Goal: Task Accomplishment & Management: Manage account settings

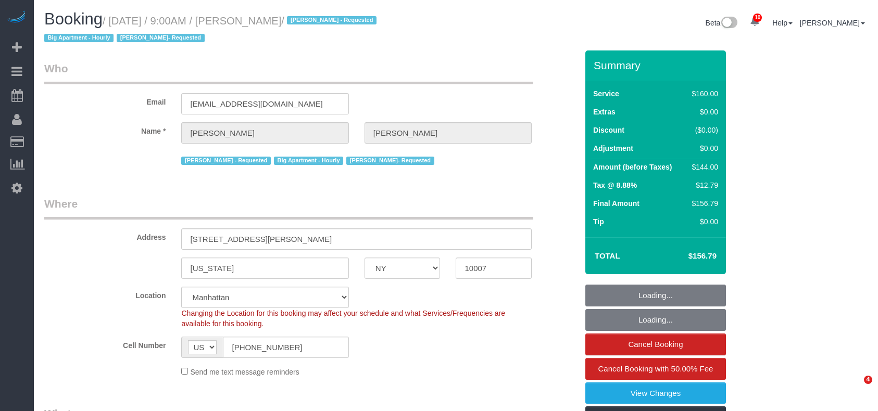
select select "NY"
select select "spot1"
select select "number:89"
select select "number:90"
select select "number:15"
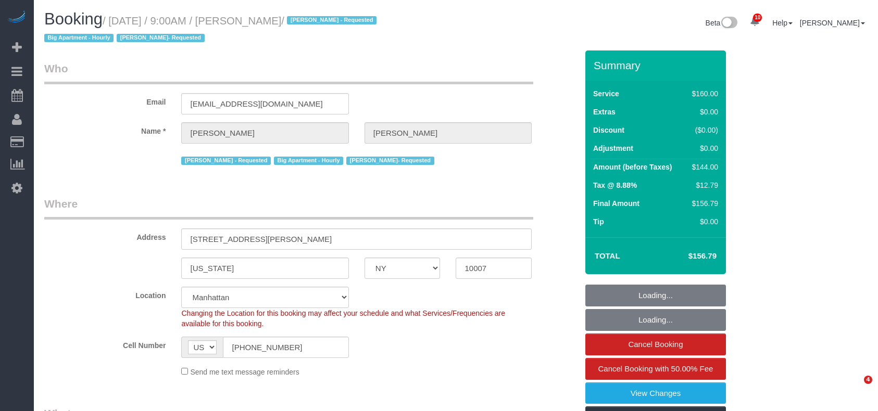
select select "number:5"
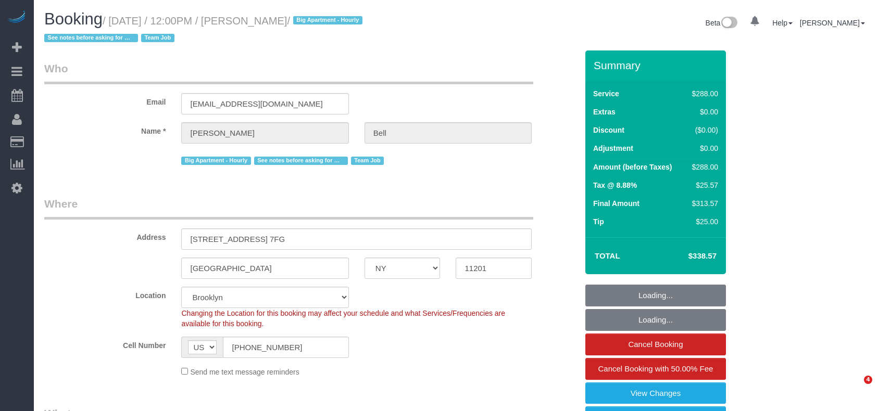
select select "NY"
select select "270"
select select "number:89"
select select "number:90"
select select "number:15"
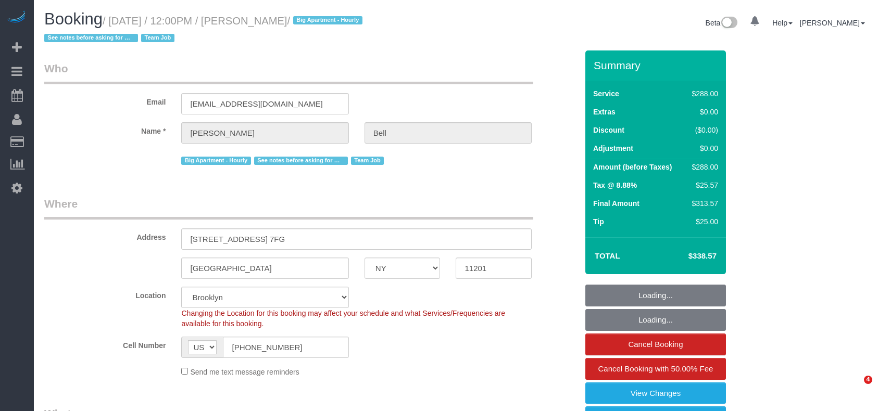
select select "number:5"
select select "number:21"
select select "spot38"
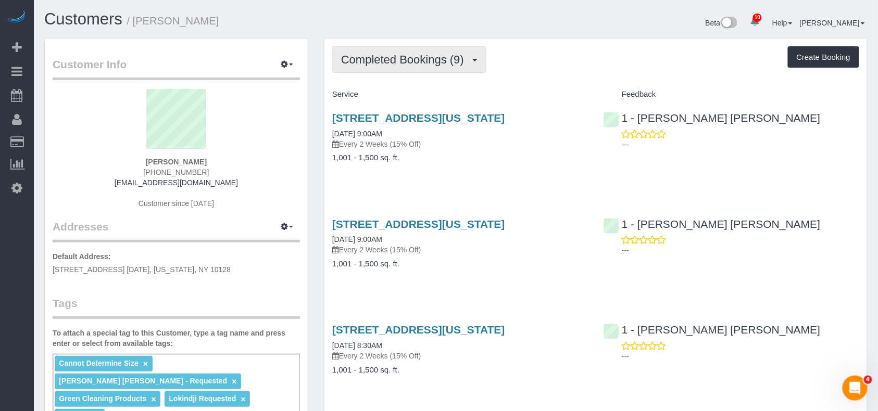
click at [399, 69] on button "Completed Bookings (9)" at bounding box center [409, 59] width 154 height 27
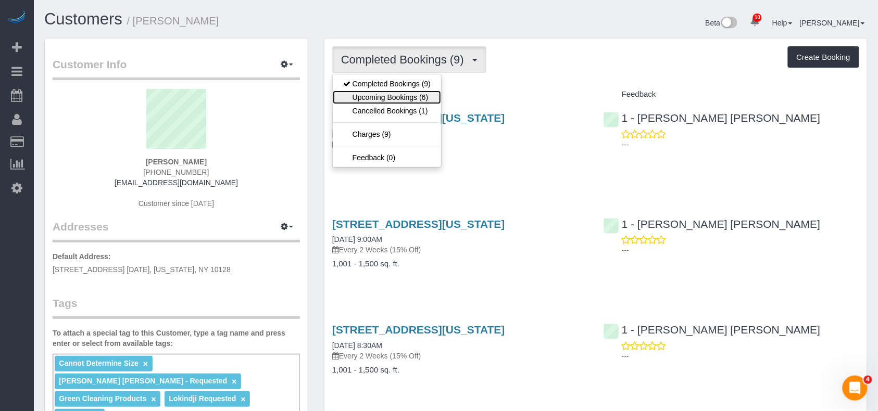
click at [398, 95] on link "Upcoming Bookings (6)" at bounding box center [387, 98] width 108 height 14
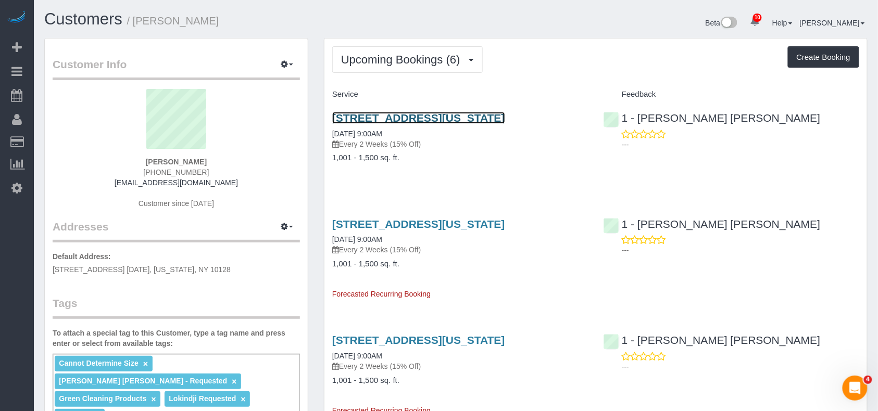
click at [409, 118] on link "55 East 87th Street, 4bc, New York, NY 10128" at bounding box center [418, 118] width 173 height 12
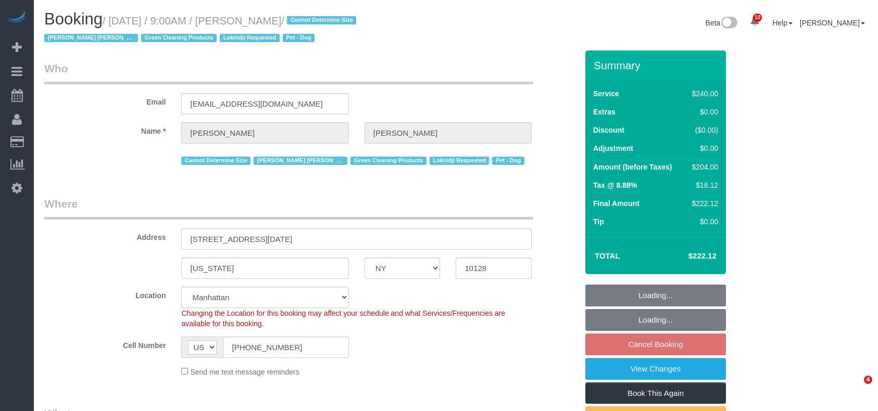
select select "NY"
select select "string:stripe-pm_1RHEiV4VGloSiKo7LfsKSaxC"
select select "180"
select select "number:89"
select select "number:90"
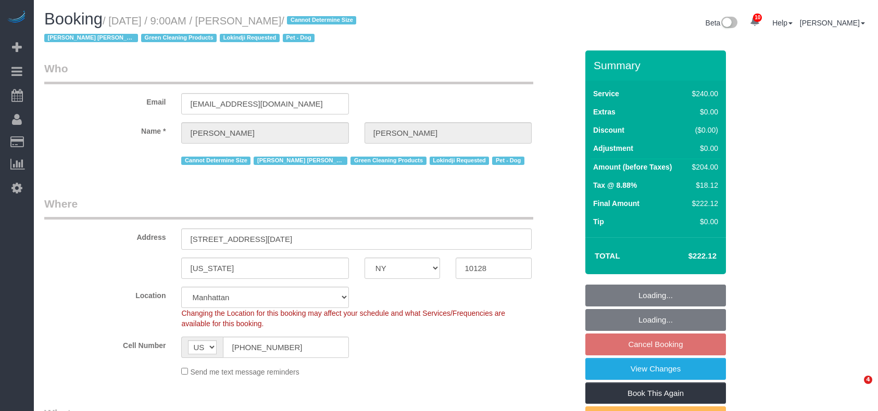
select select "number:13"
select select "number:5"
select select "object:1381"
select select "spot2"
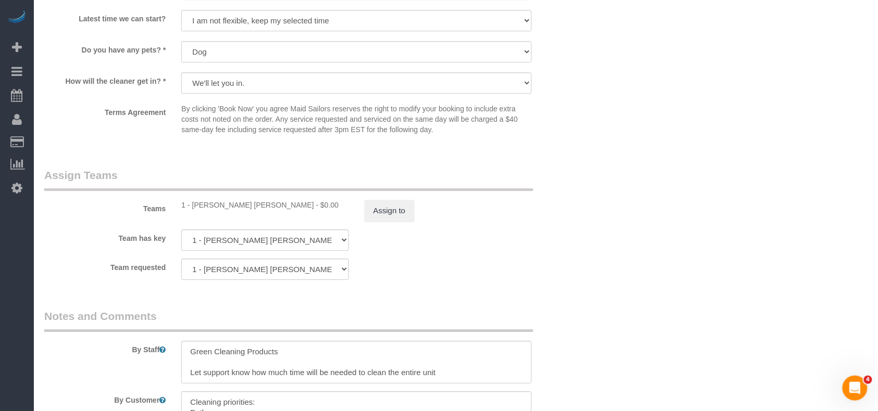
scroll to position [994, 0]
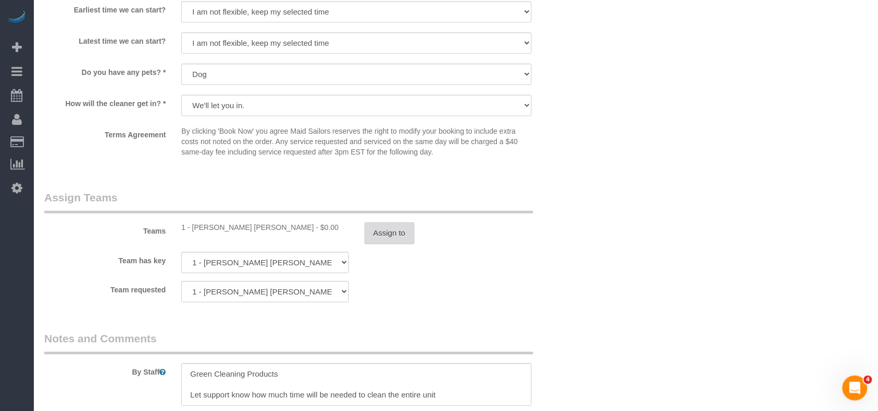
click at [384, 228] on button "Assign to" at bounding box center [389, 233] width 50 height 22
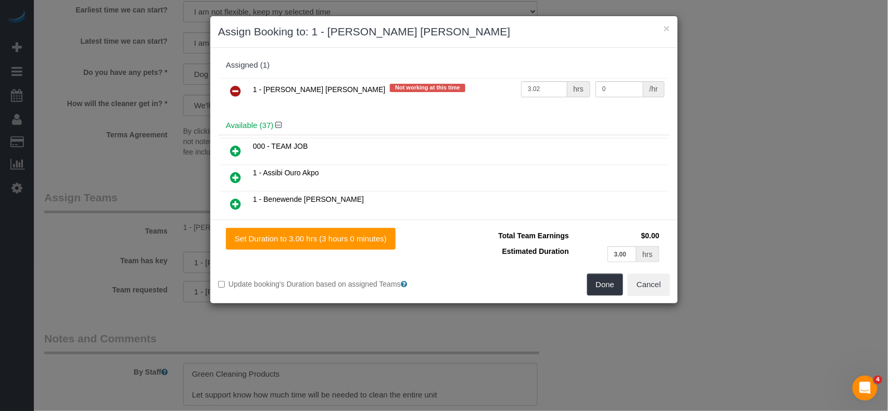
click at [235, 94] on icon at bounding box center [235, 91] width 11 height 12
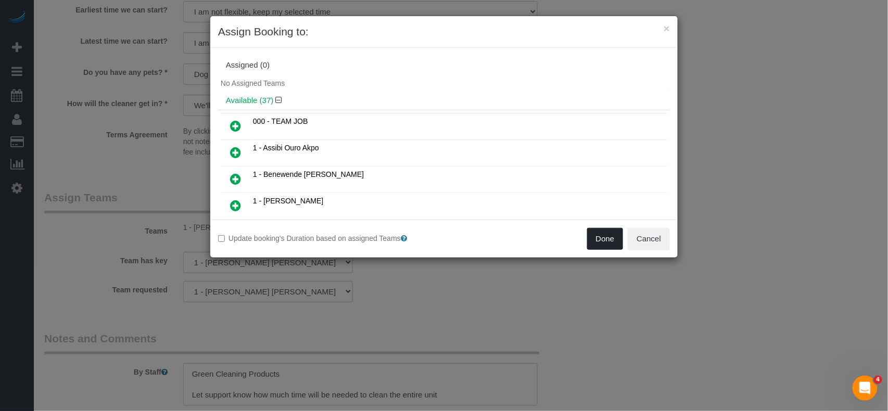
click at [600, 240] on button "Done" at bounding box center [605, 239] width 36 height 22
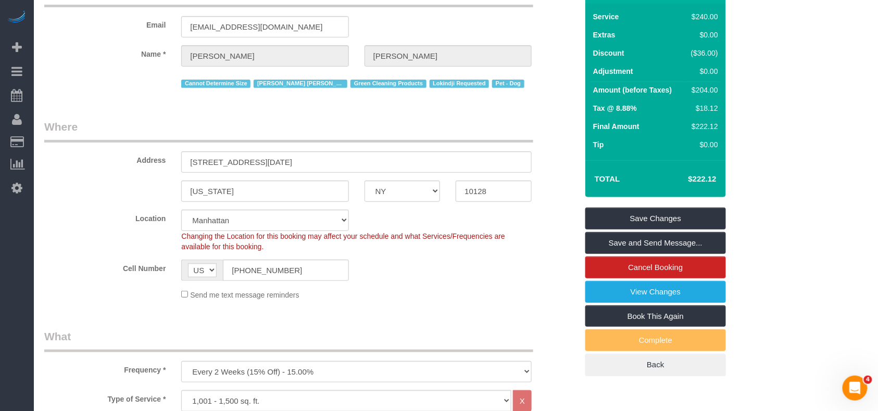
scroll to position [22, 0]
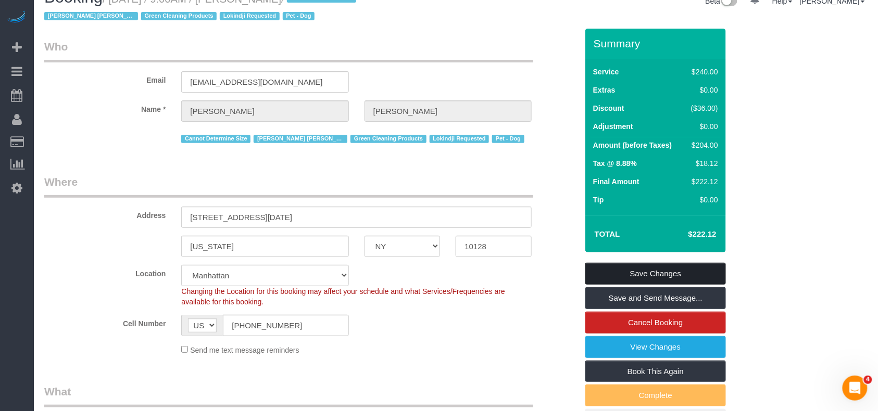
click at [654, 269] on link "Save Changes" at bounding box center [655, 274] width 141 height 22
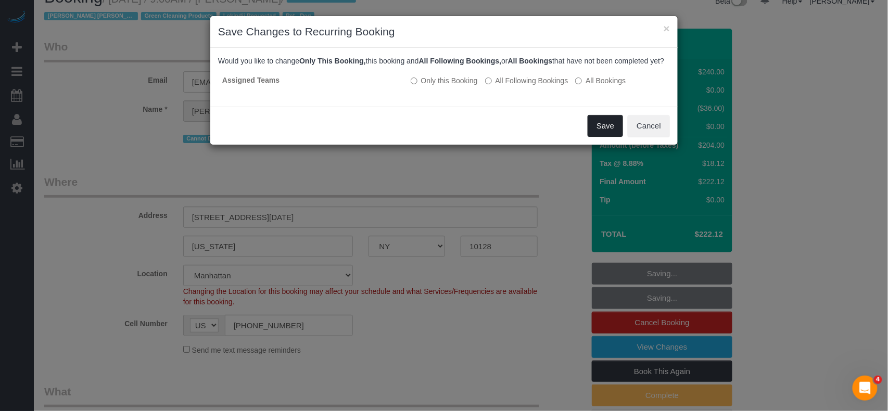
click at [598, 134] on button "Save" at bounding box center [605, 126] width 35 height 22
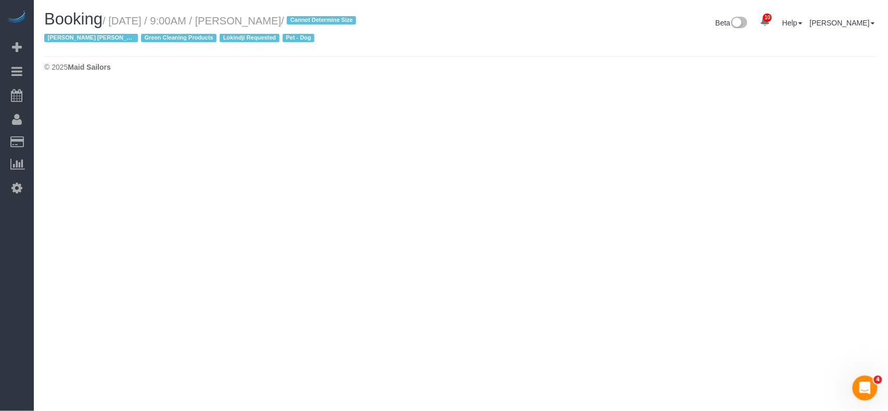
select select "NY"
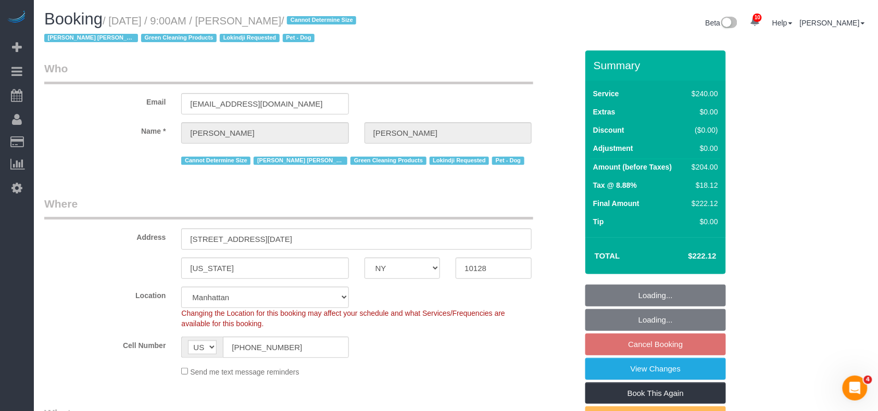
select select "object:3709"
select select "string:stripe-pm_1RHEiV4VGloSiKo7LfsKSaxC"
select select "number:89"
select select "number:90"
select select "number:13"
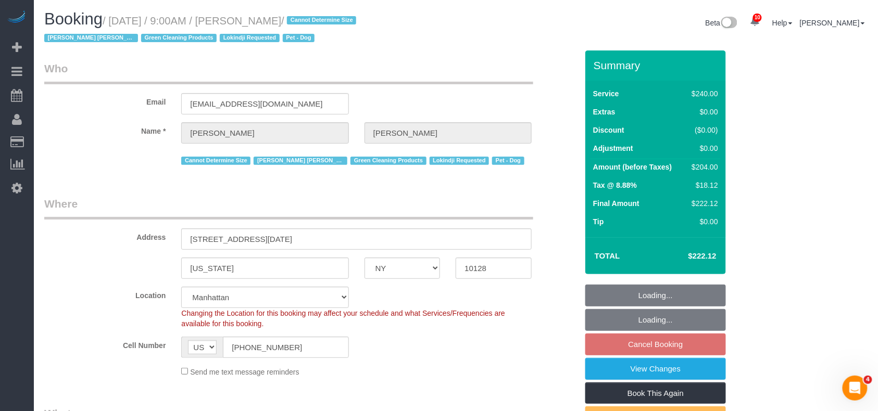
select select "number:5"
select select "180"
select select "spot60"
drag, startPoint x: 353, startPoint y: 21, endPoint x: 240, endPoint y: 18, distance: 112.5
click at [240, 18] on small "/ August 19, 2025 / 9:00AM / Seth Schulman-Marcus / Cannot Determine Size Elba …" at bounding box center [201, 29] width 315 height 29
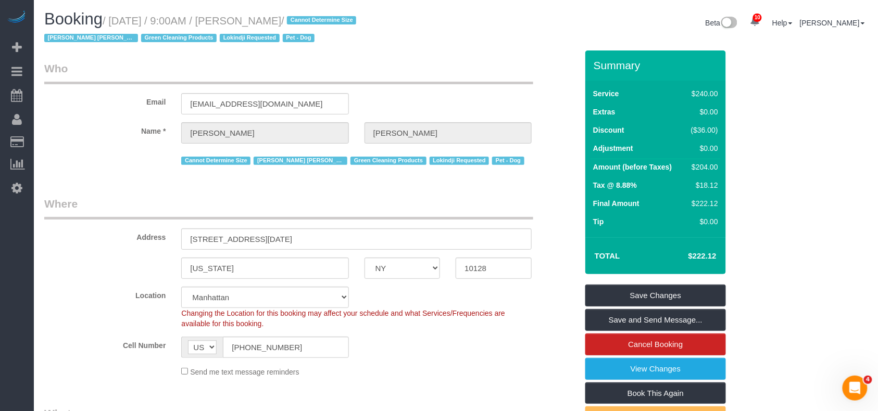
click at [352, 32] on h1 "Booking / August 19, 2025 / 9:00AM / Seth Schulman-Marcus / Cannot Determine Si…" at bounding box center [246, 27] width 404 height 35
drag, startPoint x: 354, startPoint y: 21, endPoint x: 244, endPoint y: 18, distance: 110.4
click at [244, 18] on small "/ August 19, 2025 / 9:00AM / Seth Schulman-Marcus / Cannot Determine Size Elba …" at bounding box center [201, 29] width 315 height 29
copy small "Seth Schulman-Marcus"
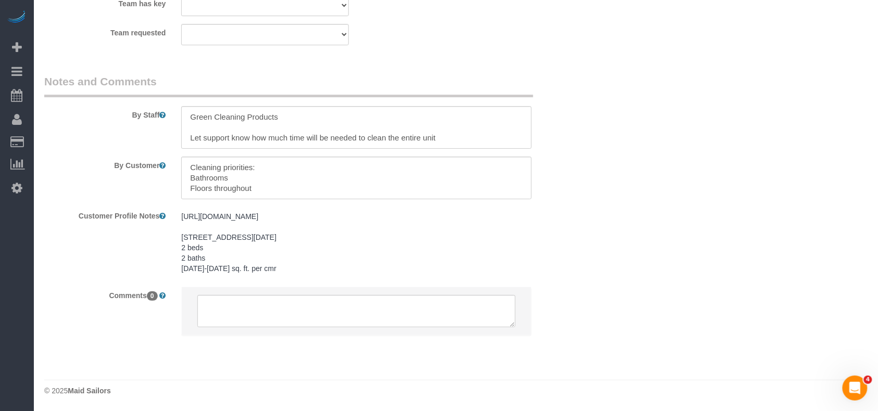
scroll to position [1289, 0]
click at [336, 300] on textarea at bounding box center [356, 311] width 318 height 32
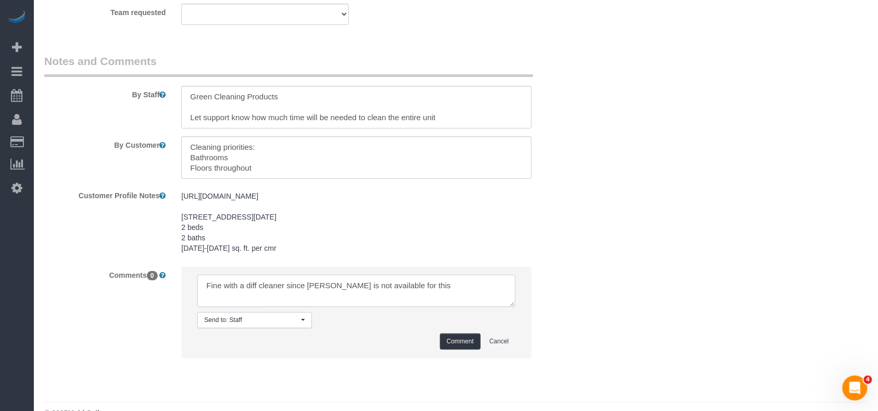
type textarea "Fine with a diff cleaner since Elba is not available for this"
click at [452, 350] on button "Comment" at bounding box center [460, 342] width 41 height 16
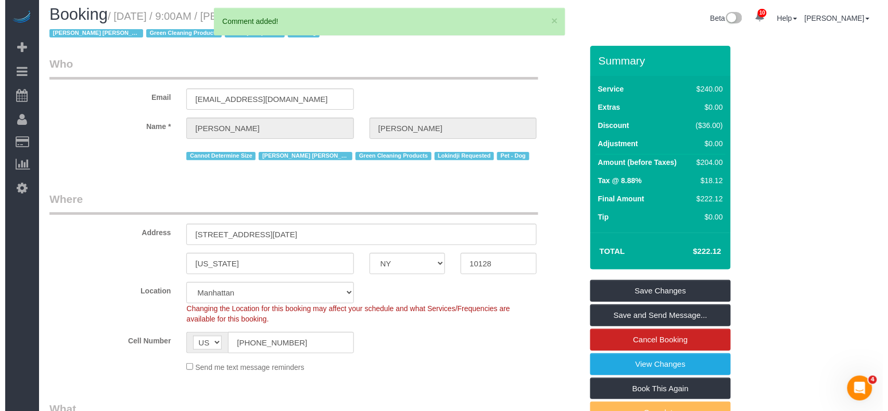
scroll to position [0, 0]
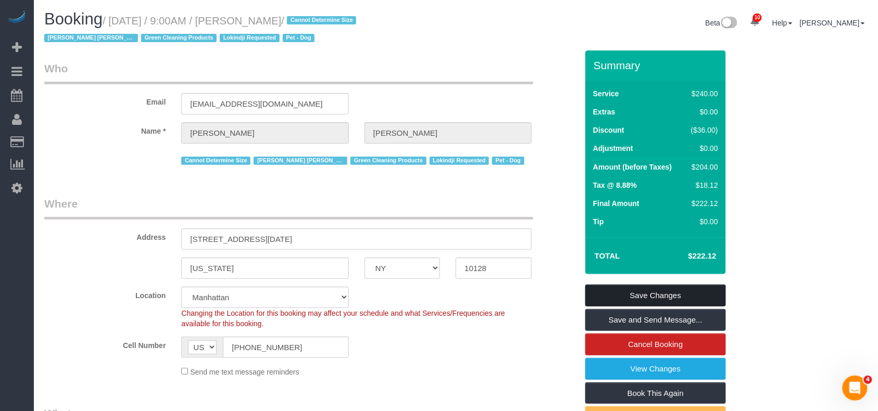
click at [629, 289] on link "Save Changes" at bounding box center [655, 296] width 141 height 22
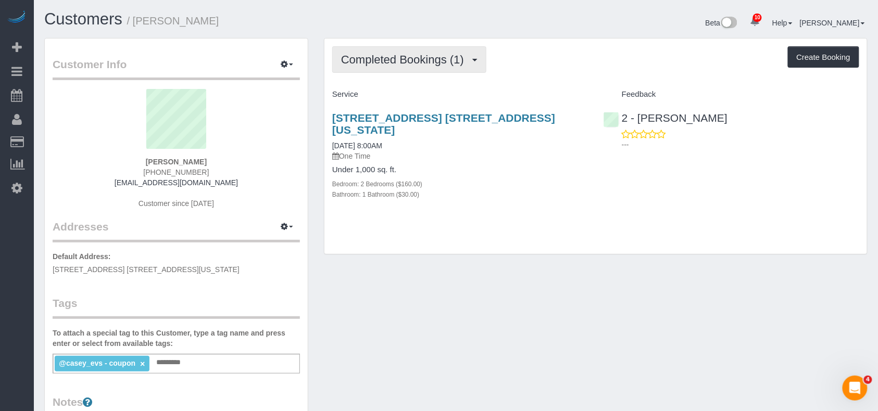
click at [392, 59] on span "Completed Bookings (1)" at bounding box center [405, 59] width 128 height 13
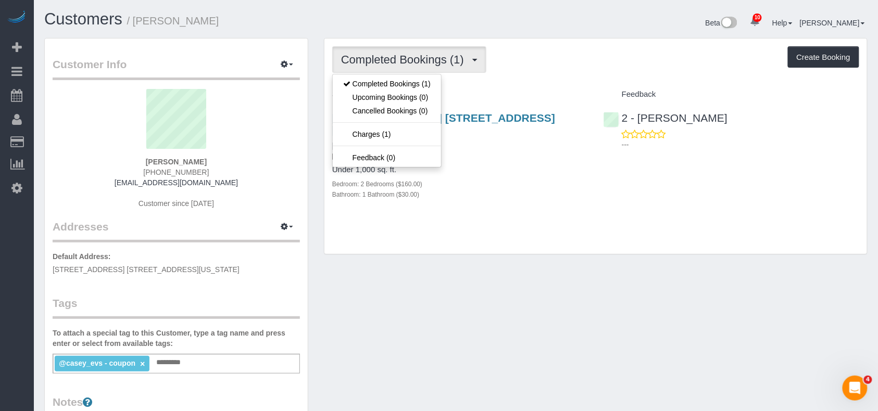
click at [506, 230] on div "Completed Bookings (1) Completed Bookings (1) Upcoming Bookings (0) Cancelled B…" at bounding box center [595, 147] width 542 height 216
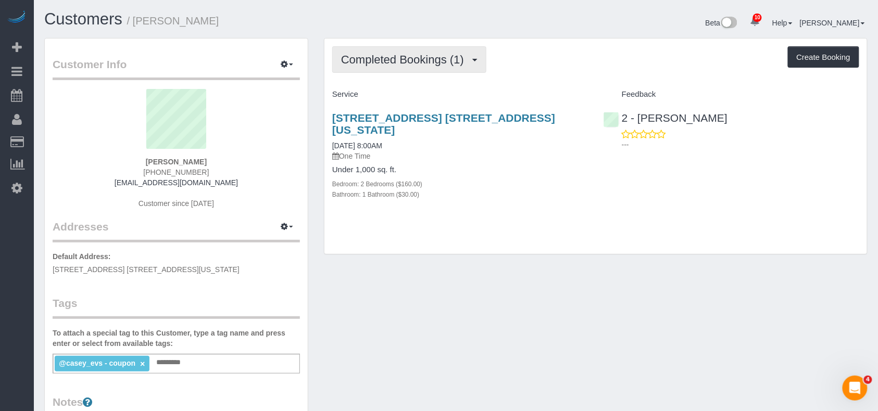
click at [444, 69] on button "Completed Bookings (1)" at bounding box center [409, 59] width 154 height 27
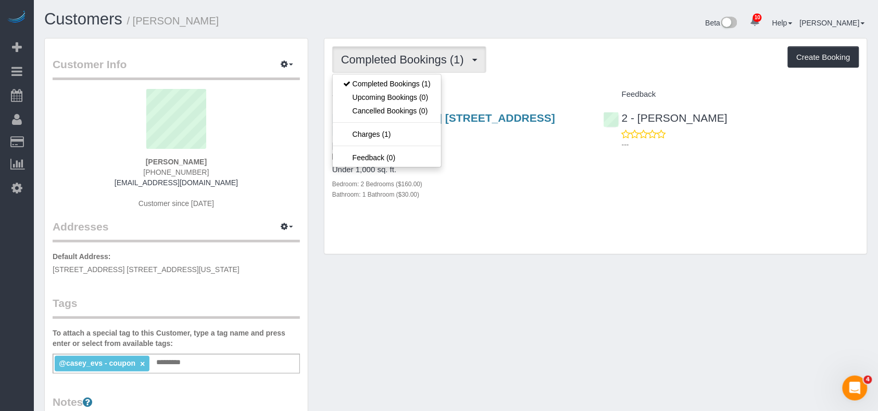
click at [476, 189] on div "Bathroom: 1 Bathroom ($30.00)" at bounding box center [460, 194] width 256 height 10
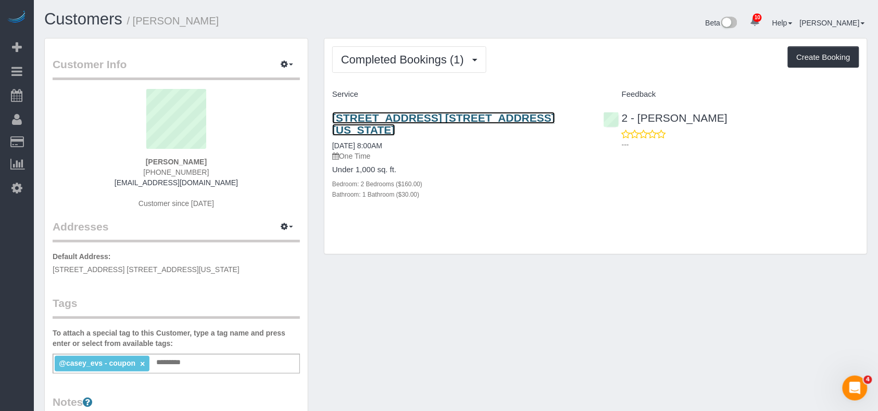
click at [426, 121] on link "129 Ridge Street, Apt. 6a, New York, NY 10002" at bounding box center [443, 124] width 223 height 24
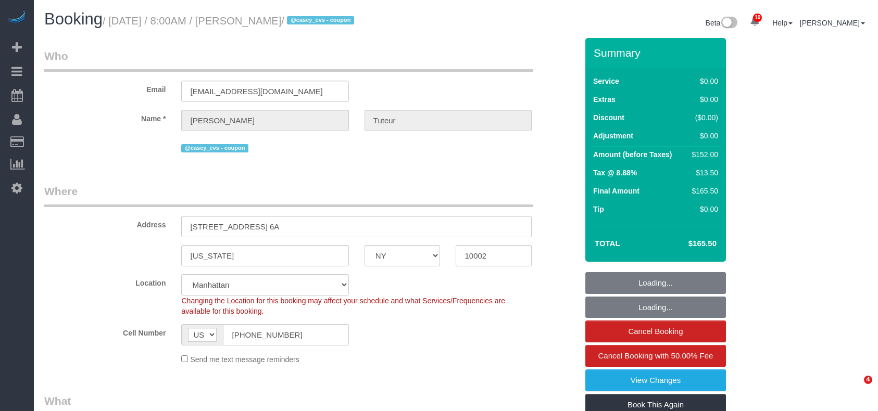
select select "NY"
select select "object:973"
select select "string:stripe-pm_1RvJvA4VGloSiKo7BtS0W1ds"
select select "2"
select select "number:89"
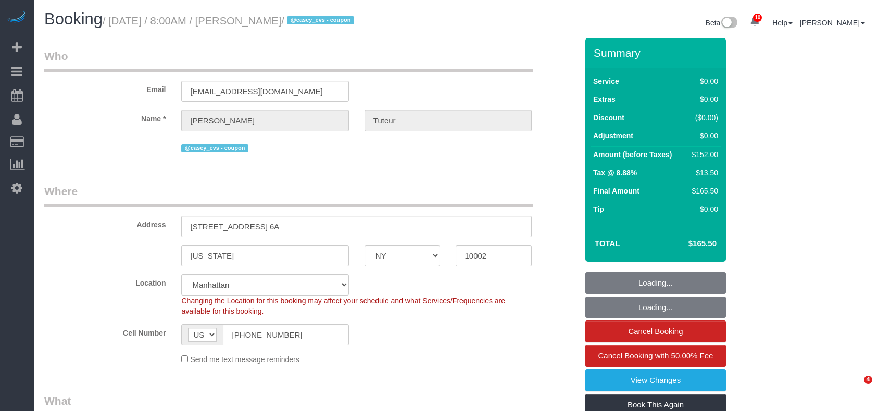
select select "number:90"
select select "number:15"
select select "number:5"
select select "spot1"
select select "NY"
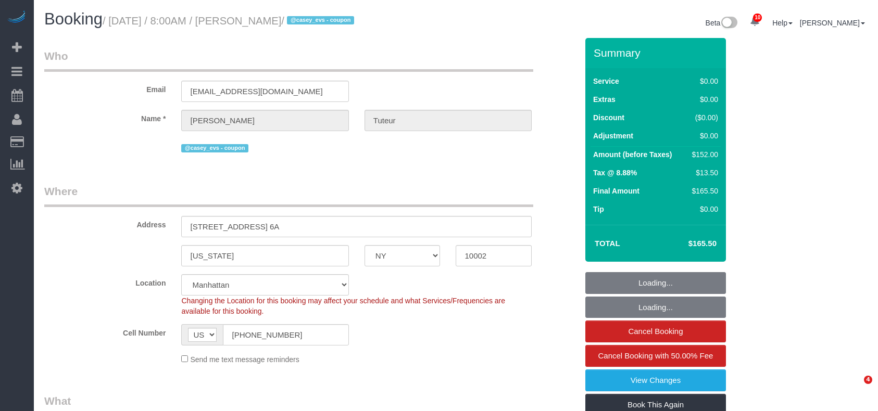
select select "number:89"
select select "number:90"
select select "number:15"
select select "number:5"
select select "spot1"
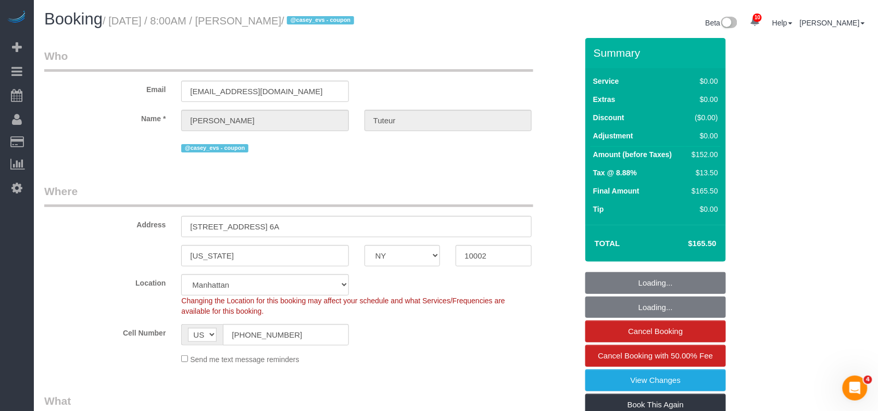
select select "2"
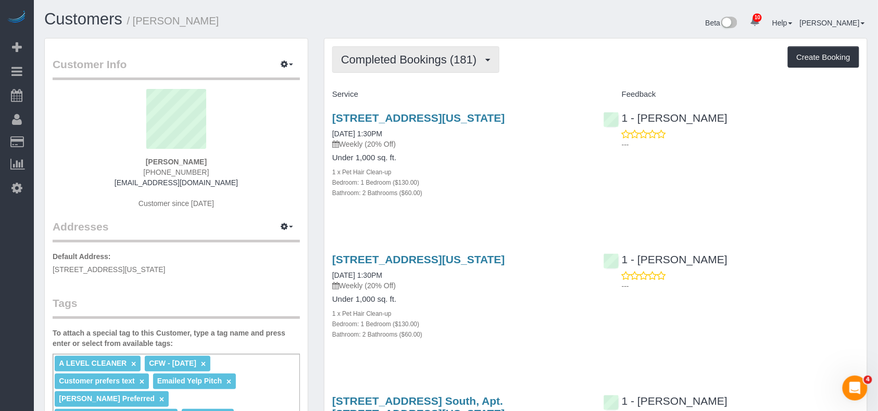
click at [463, 61] on span "Completed Bookings (181)" at bounding box center [411, 59] width 141 height 13
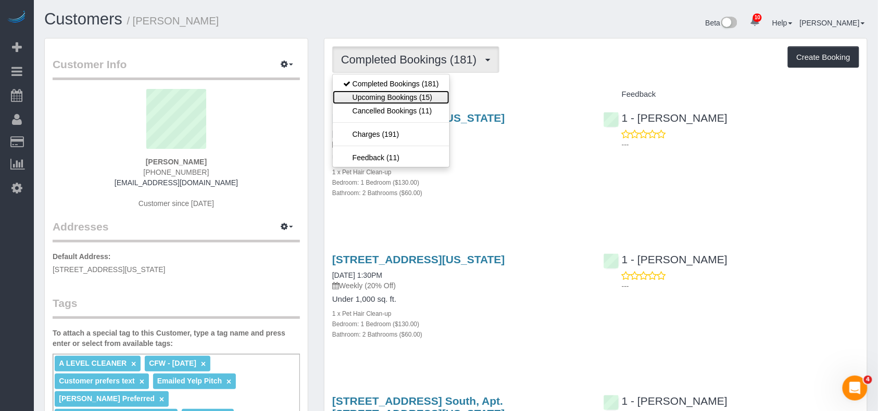
click at [436, 93] on link "Upcoming Bookings (15)" at bounding box center [391, 98] width 117 height 14
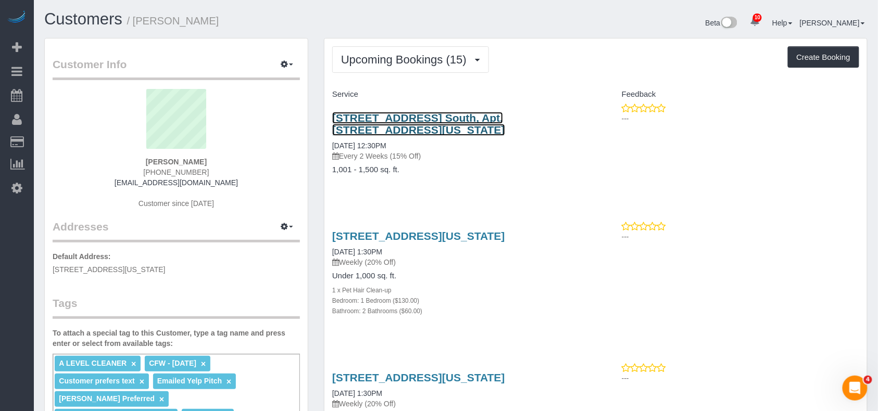
click at [403, 120] on link "240 Park Ave. South, Apt. 3a, New York, NY 10003" at bounding box center [418, 124] width 173 height 24
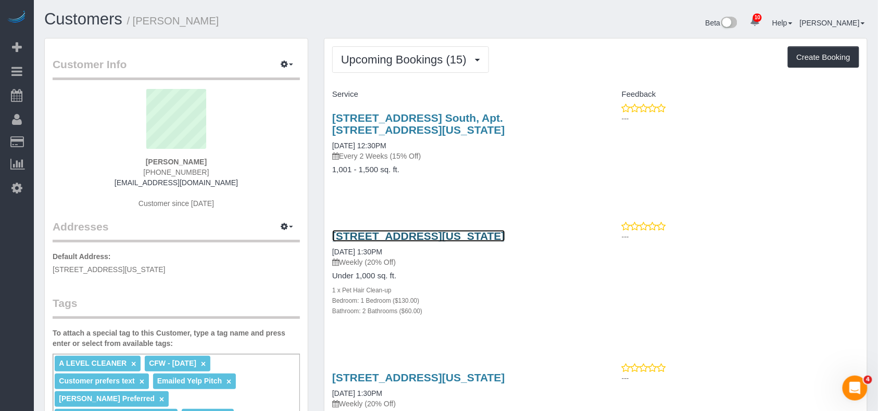
click at [390, 237] on link "150 East 44th Street Apt 34g, New York, NY 10017" at bounding box center [418, 236] width 173 height 12
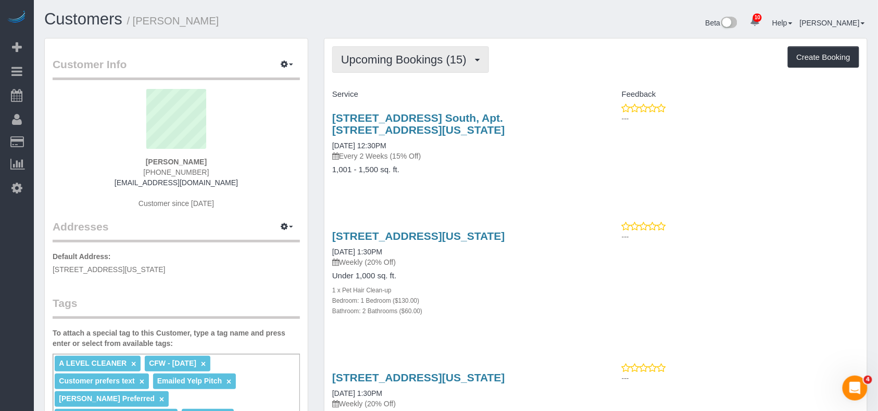
click at [407, 63] on span "Upcoming Bookings (15)" at bounding box center [406, 59] width 131 height 13
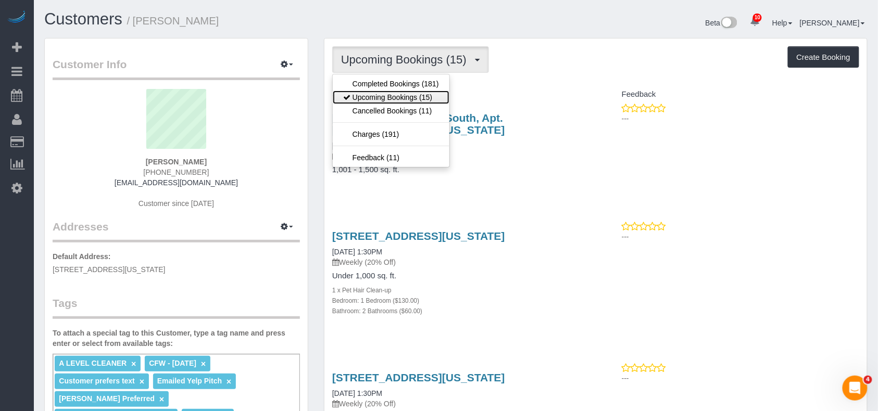
click at [410, 99] on link "Upcoming Bookings (15)" at bounding box center [391, 98] width 117 height 14
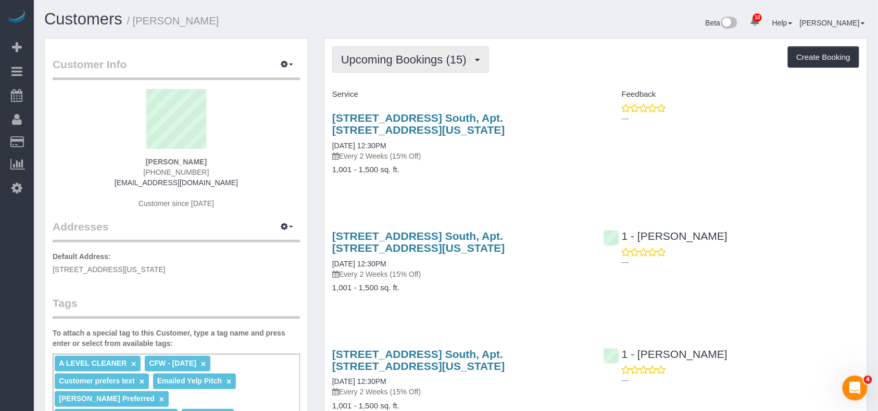
click at [421, 68] on button "Upcoming Bookings (15)" at bounding box center [410, 59] width 157 height 27
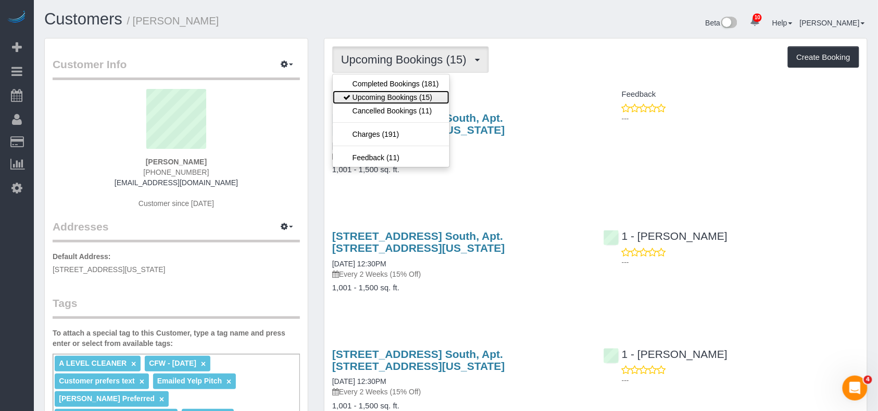
click at [415, 96] on link "Upcoming Bookings (15)" at bounding box center [391, 98] width 117 height 14
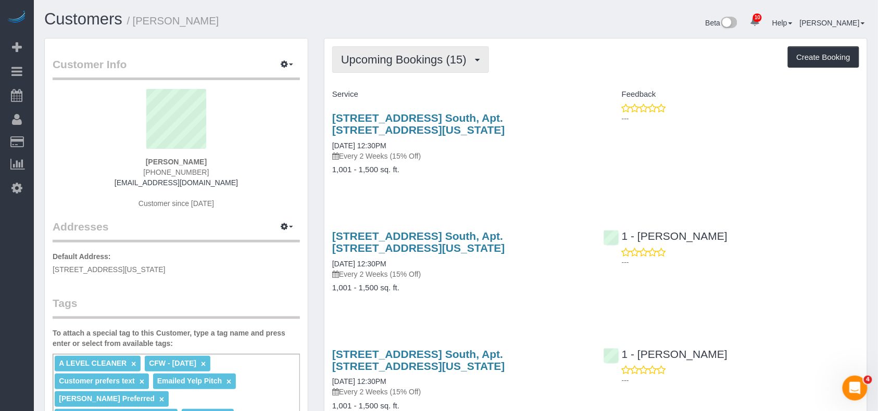
click at [432, 59] on span "Upcoming Bookings (15)" at bounding box center [406, 59] width 131 height 13
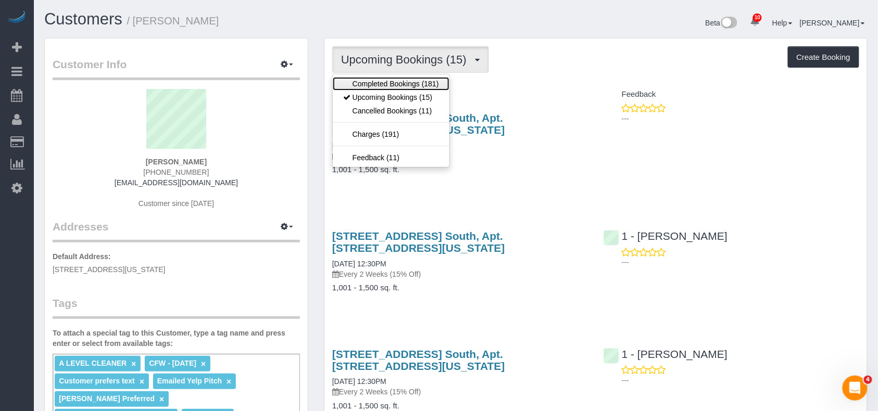
click at [410, 81] on link "Completed Bookings (181)" at bounding box center [391, 84] width 117 height 14
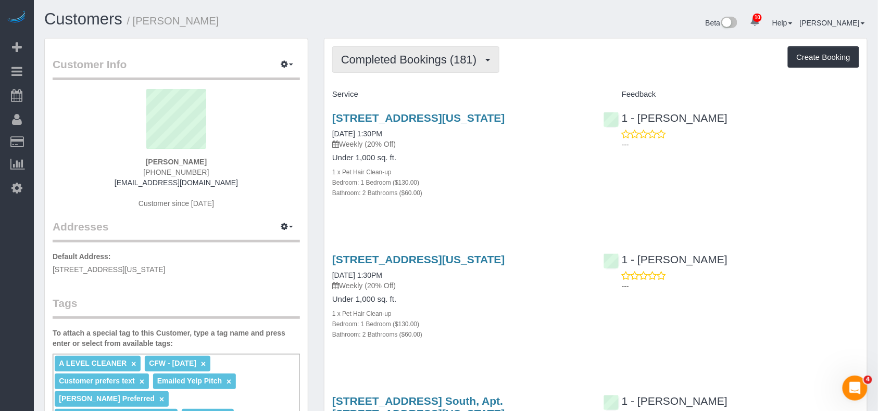
click at [451, 69] on button "Completed Bookings (181)" at bounding box center [415, 59] width 167 height 27
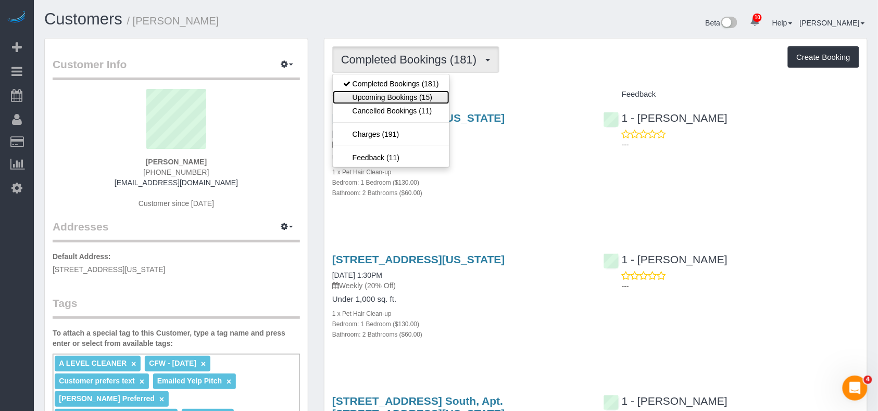
click at [439, 94] on link "Upcoming Bookings (15)" at bounding box center [391, 98] width 117 height 14
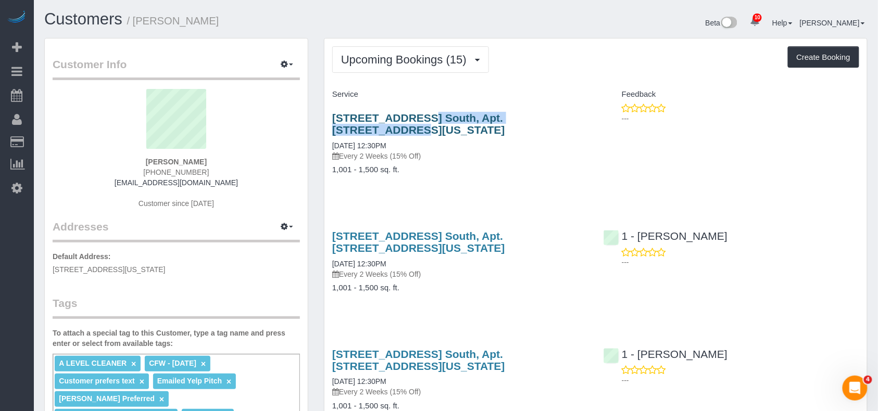
drag, startPoint x: 329, startPoint y: 122, endPoint x: 476, endPoint y: 121, distance: 146.3
click at [476, 121] on div "240 Park Ave. South, Apt. 3a, New York, NY 10003 08/18/2025 12:30PM Every 2 Wee…" at bounding box center [459, 149] width 271 height 92
copy link "240 Park Ave. South, Apt. 3a"
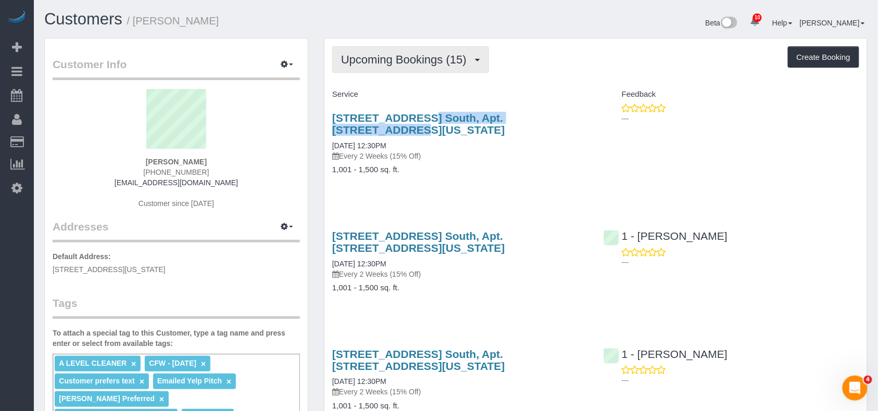
click at [480, 73] on button "Upcoming Bookings (15)" at bounding box center [410, 59] width 157 height 27
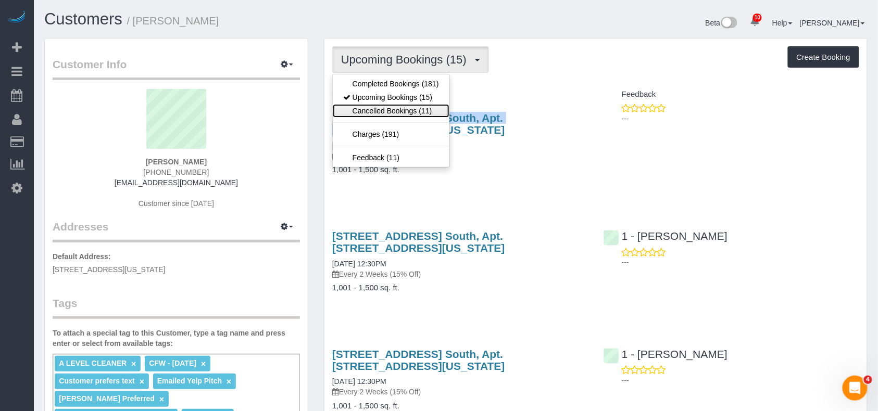
click at [438, 107] on link "Cancelled Bookings (11)" at bounding box center [391, 111] width 117 height 14
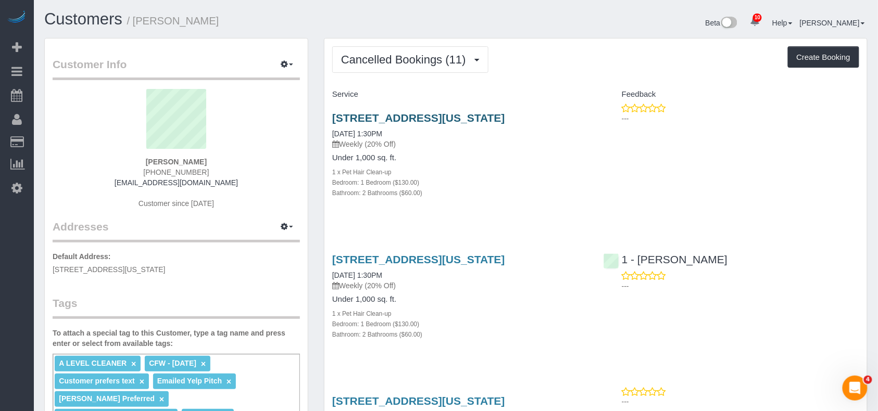
drag, startPoint x: 325, startPoint y: 121, endPoint x: 477, endPoint y: 121, distance: 151.5
click at [477, 121] on div "150 East 44th Street Apt 34g, New York, NY 10017 08/27/2025 1:30PM Weekly (20% …" at bounding box center [459, 161] width 271 height 116
copy link "150 East 44th Street Apt 34g"
click at [454, 63] on span "Cancelled Bookings (11)" at bounding box center [406, 59] width 130 height 13
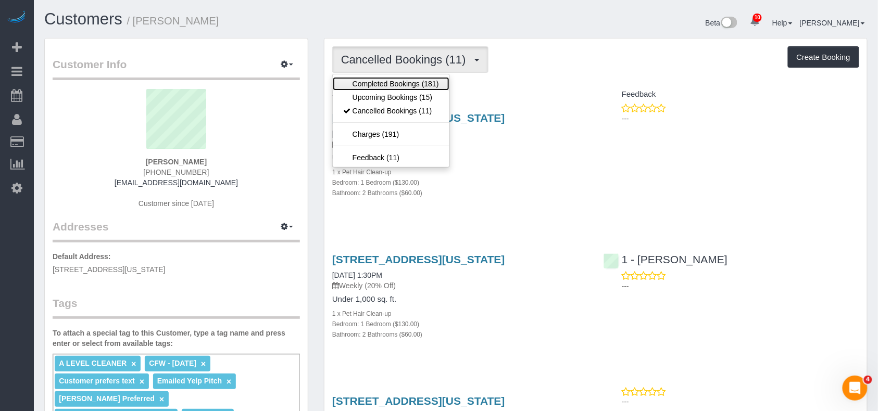
click at [430, 82] on link "Completed Bookings (181)" at bounding box center [391, 84] width 117 height 14
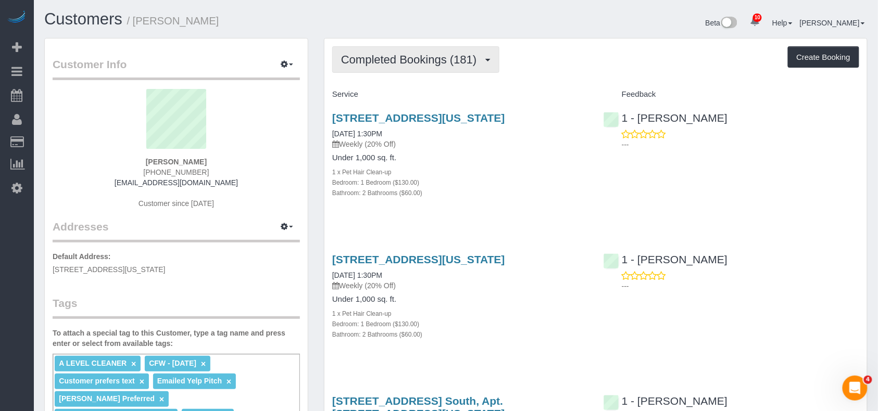
click at [438, 62] on span "Completed Bookings (181)" at bounding box center [411, 59] width 141 height 13
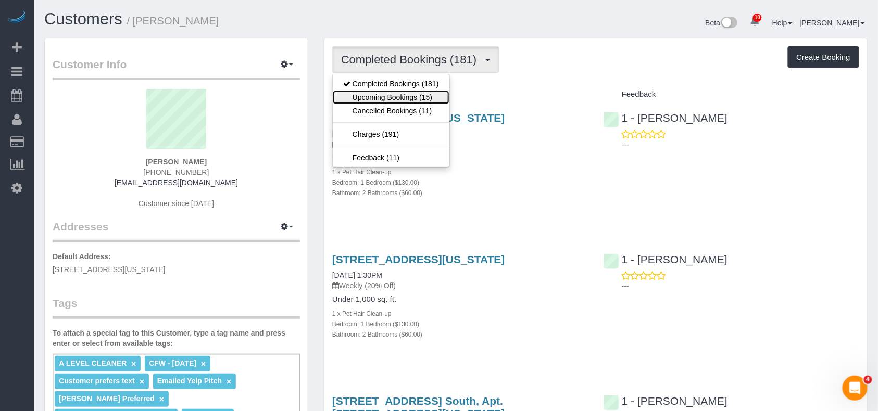
click at [413, 94] on link "Upcoming Bookings (15)" at bounding box center [391, 98] width 117 height 14
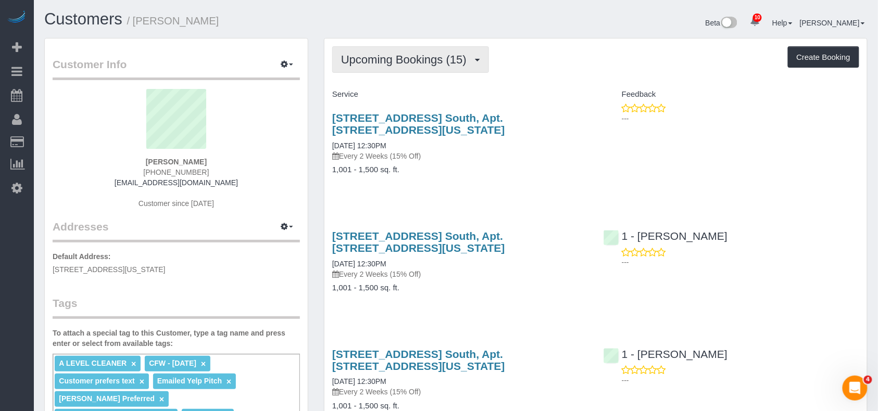
click at [471, 65] on button "Upcoming Bookings (15)" at bounding box center [410, 59] width 157 height 27
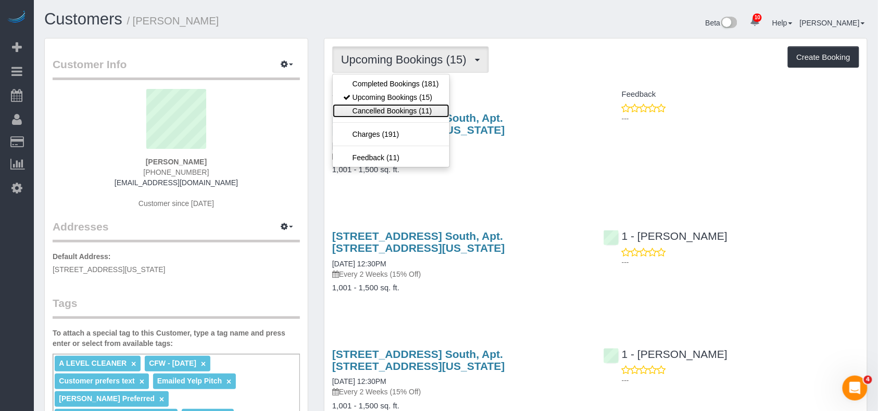
click at [429, 108] on link "Cancelled Bookings (11)" at bounding box center [391, 111] width 117 height 14
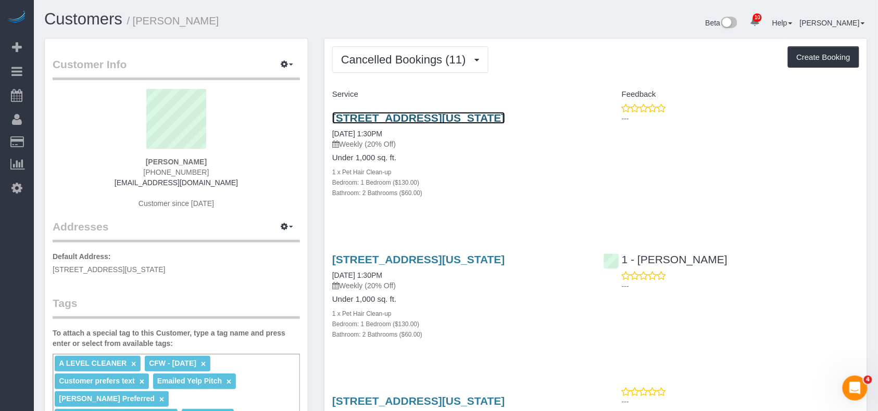
click at [421, 121] on link "[STREET_ADDRESS][US_STATE]" at bounding box center [418, 118] width 173 height 12
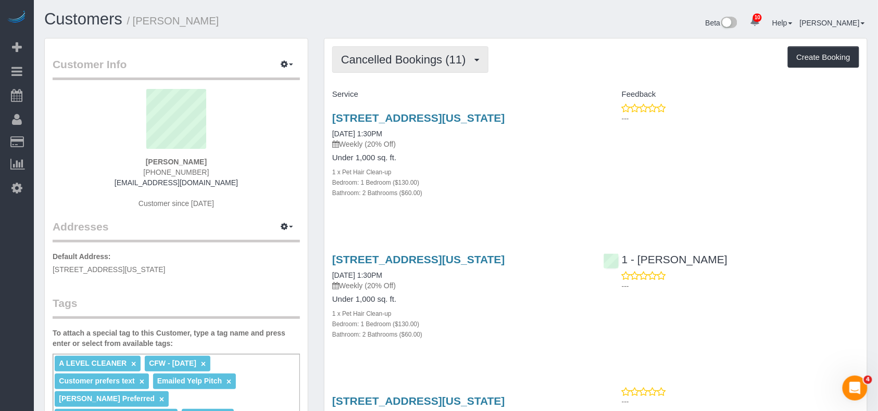
click at [425, 55] on span "Cancelled Bookings (11)" at bounding box center [406, 59] width 130 height 13
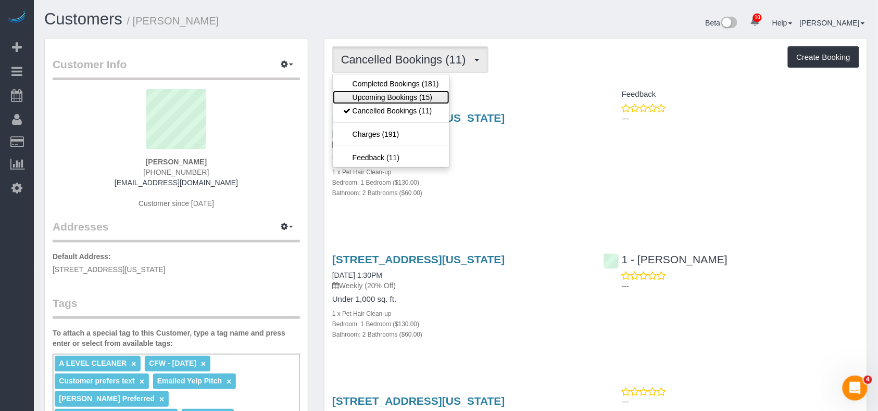
click at [410, 91] on link "Upcoming Bookings (15)" at bounding box center [391, 98] width 117 height 14
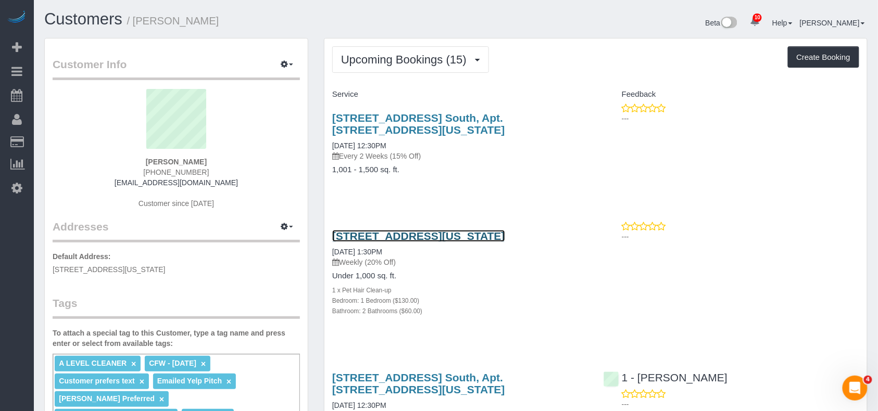
click at [398, 234] on link "[STREET_ADDRESS][US_STATE]" at bounding box center [418, 236] width 173 height 12
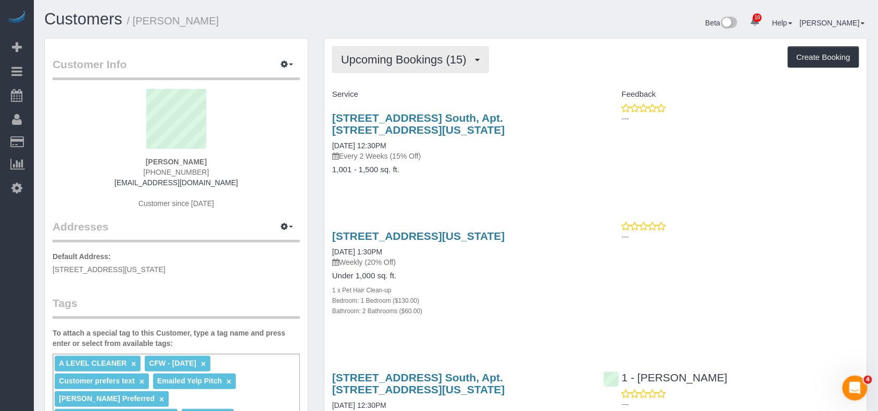
click at [443, 68] on button "Upcoming Bookings (15)" at bounding box center [410, 59] width 157 height 27
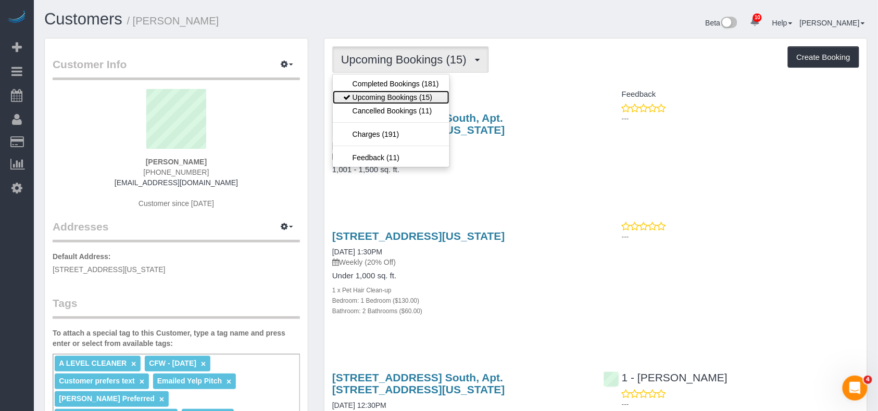
click at [427, 94] on link "Upcoming Bookings (15)" at bounding box center [391, 98] width 117 height 14
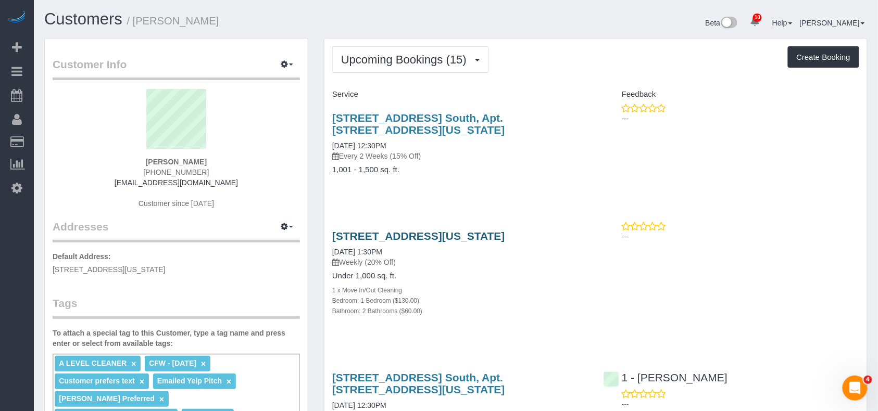
drag, startPoint x: 364, startPoint y: 247, endPoint x: 334, endPoint y: 240, distance: 31.3
click at [334, 240] on h3 "[STREET_ADDRESS][US_STATE]" at bounding box center [460, 236] width 256 height 12
copy link "[STREET_ADDRESS][US_STATE]"
click at [448, 63] on span "Upcoming Bookings (15)" at bounding box center [406, 59] width 131 height 13
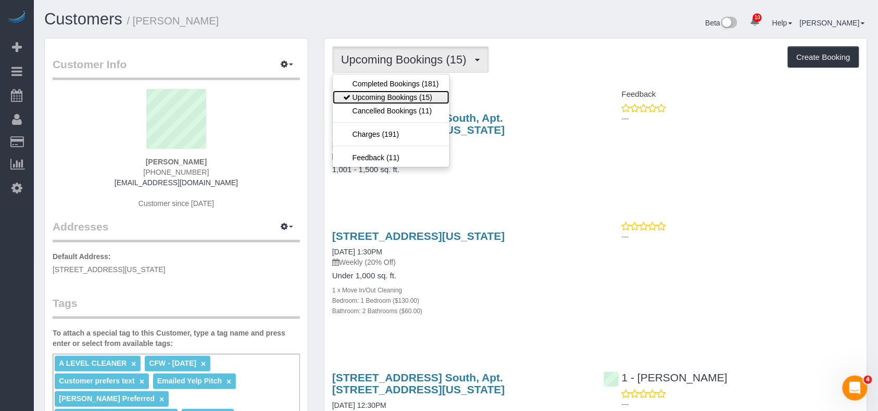
click at [424, 98] on link "Upcoming Bookings (15)" at bounding box center [391, 98] width 117 height 14
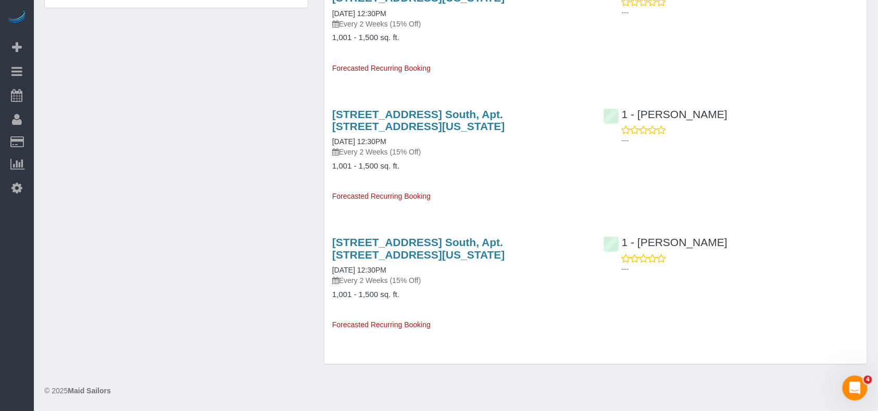
scroll to position [779, 0]
click at [853, 387] on icon "Open Intercom Messenger" at bounding box center [854, 387] width 17 height 17
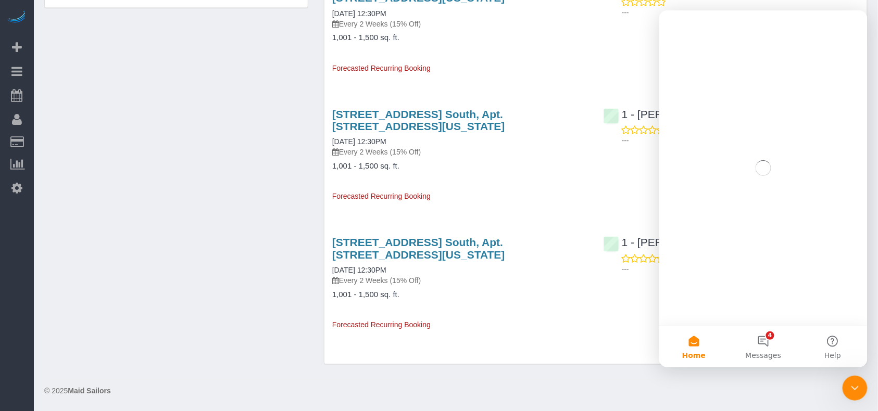
scroll to position [0, 0]
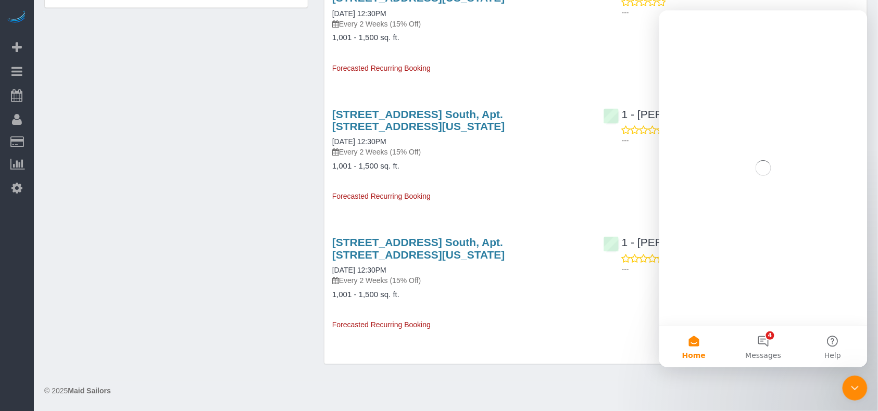
click at [665, 380] on footer "© 2025 Maid Sailors" at bounding box center [455, 390] width 823 height 21
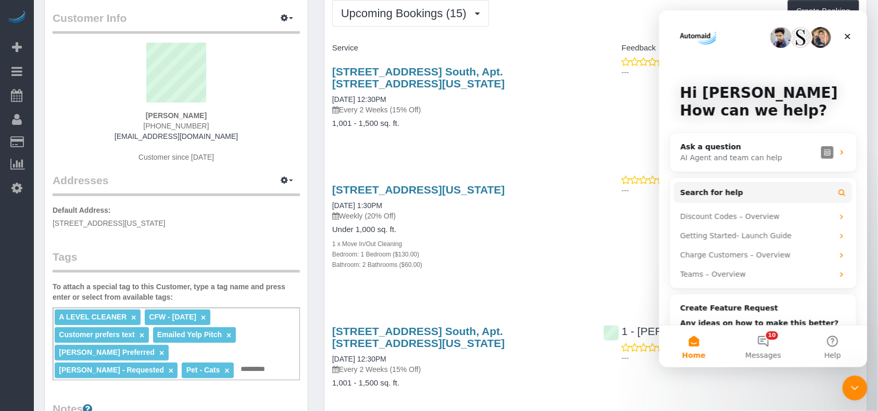
scroll to position [69, 0]
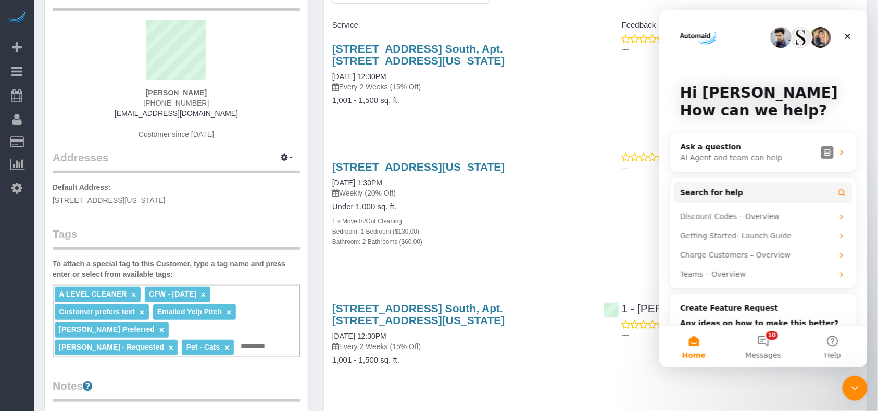
click at [525, 247] on div "Bathroom: 2 Bathrooms ($60.00)" at bounding box center [460, 241] width 256 height 10
click at [847, 36] on icon "Close" at bounding box center [847, 36] width 6 height 6
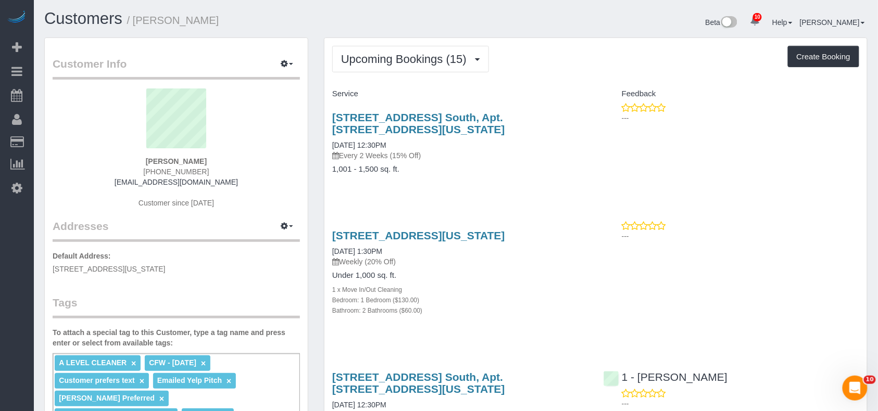
scroll to position [0, 0]
click at [431, 58] on span "Upcoming Bookings (15)" at bounding box center [406, 59] width 131 height 13
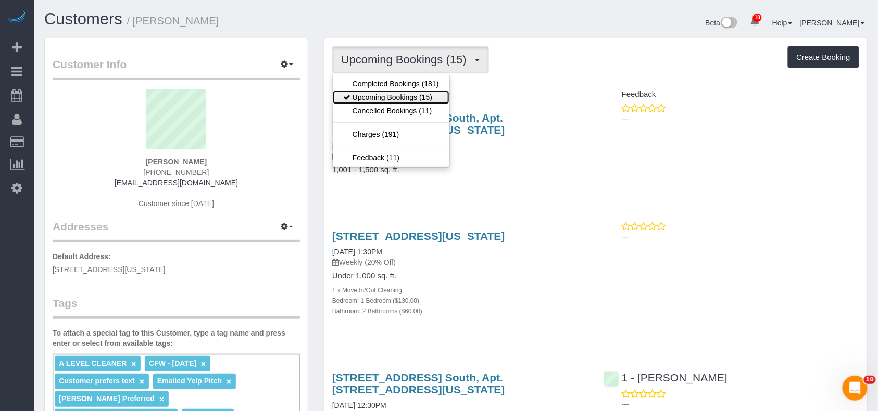
click at [426, 97] on link "Upcoming Bookings (15)" at bounding box center [391, 98] width 117 height 14
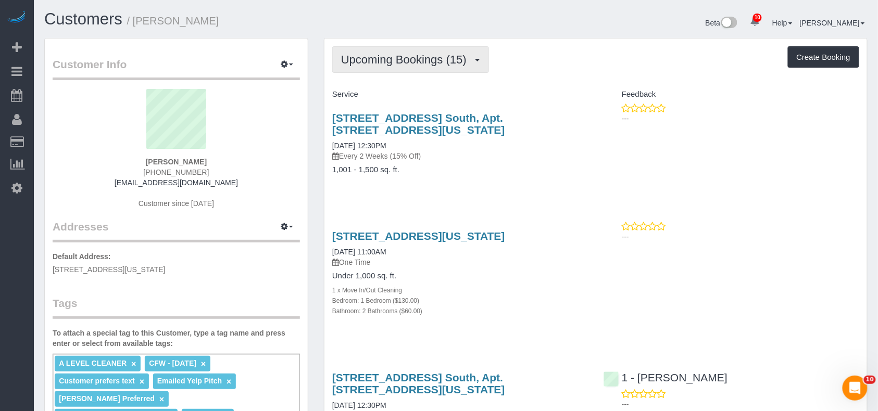
click at [413, 68] on button "Upcoming Bookings (15)" at bounding box center [410, 59] width 157 height 27
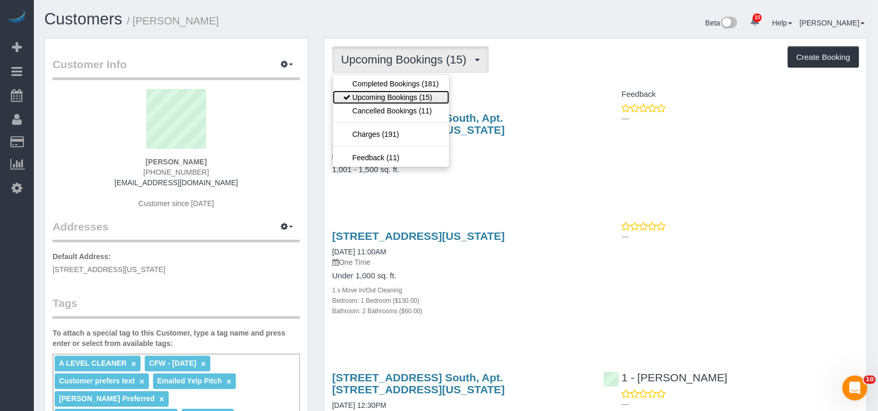
click at [402, 99] on link "Upcoming Bookings (15)" at bounding box center [391, 98] width 117 height 14
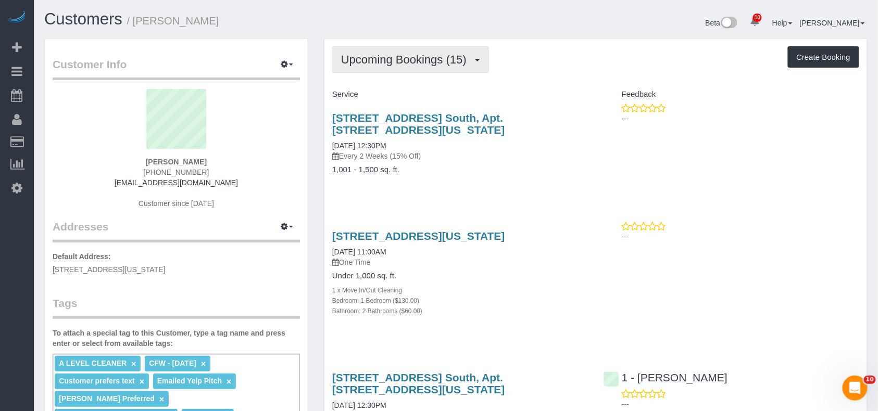
click at [451, 69] on button "Upcoming Bookings (15)" at bounding box center [410, 59] width 157 height 27
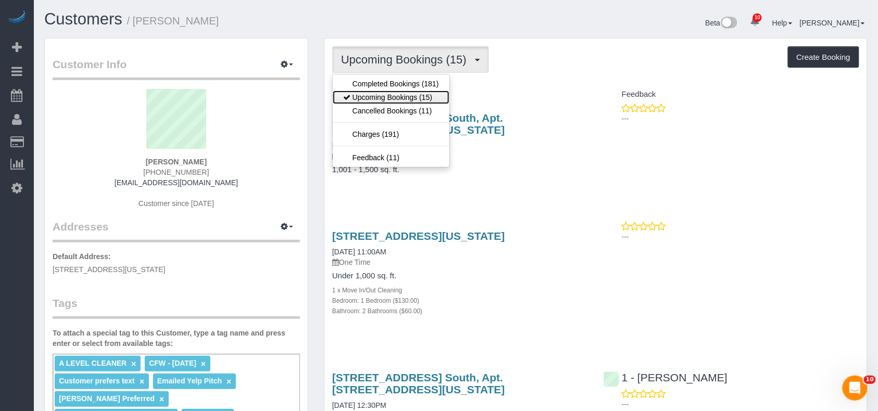
click at [413, 98] on link "Upcoming Bookings (15)" at bounding box center [391, 98] width 117 height 14
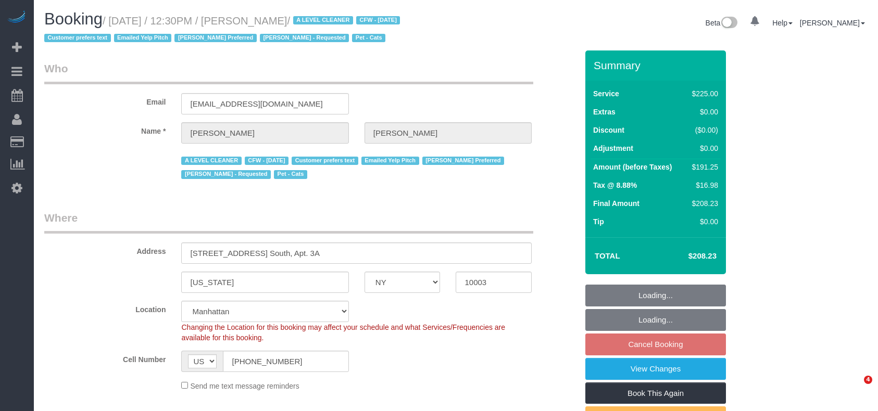
select select "NY"
select select "string:stripe-pm_1ReC674VGloSiKo7UKl3QXXs"
select select "180"
select select "number:89"
select select "number:90"
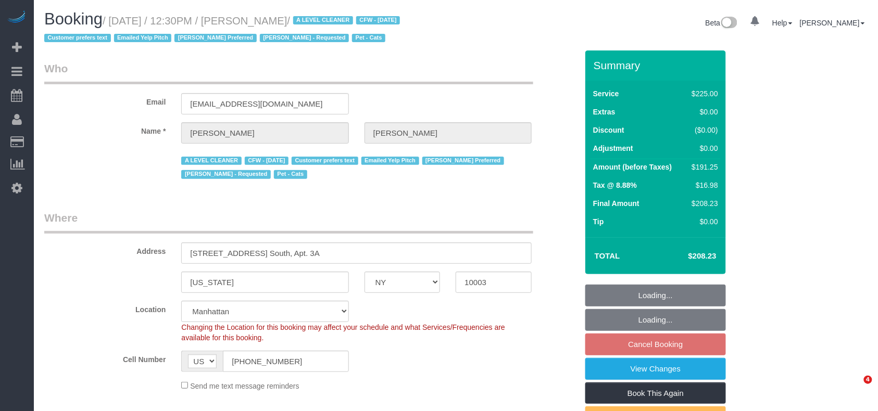
select select "number:15"
select select "number:6"
select select "number:21"
select select "object:1432"
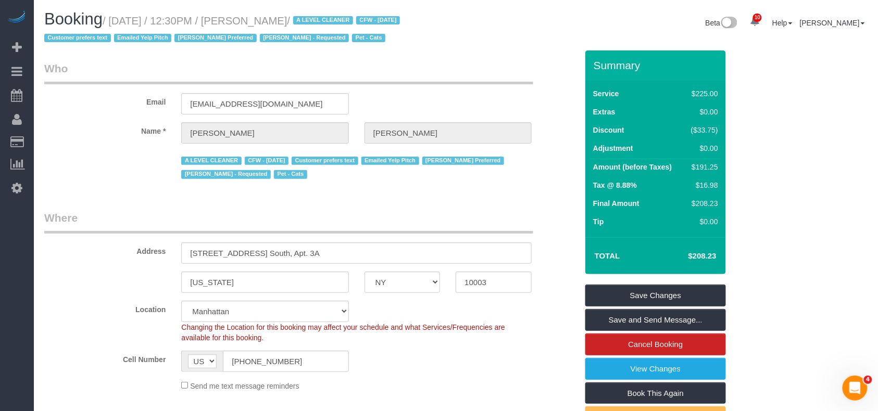
drag, startPoint x: 246, startPoint y: 18, endPoint x: 112, endPoint y: 19, distance: 133.8
click at [112, 19] on small "/ August 18, 2025 / 12:30PM / Jeffrey Davis / A LEVEL CLEANER CFW - 08/12/25 Cu…" at bounding box center [223, 29] width 359 height 29
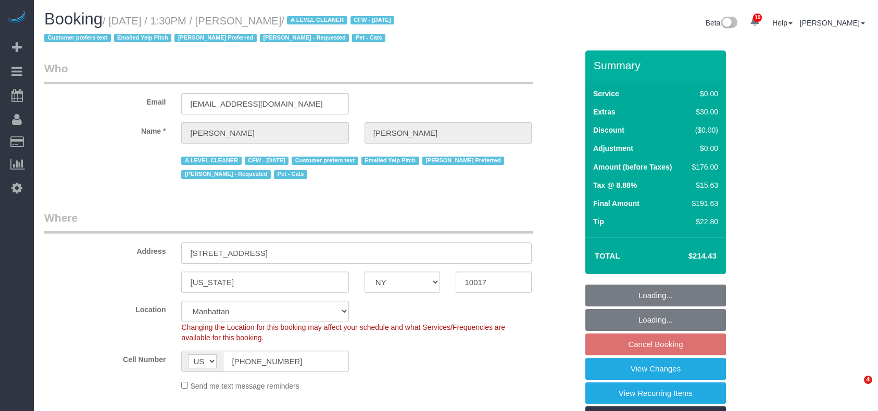
select select "NY"
select select "1"
select select "2"
select select "number:89"
select select "number:90"
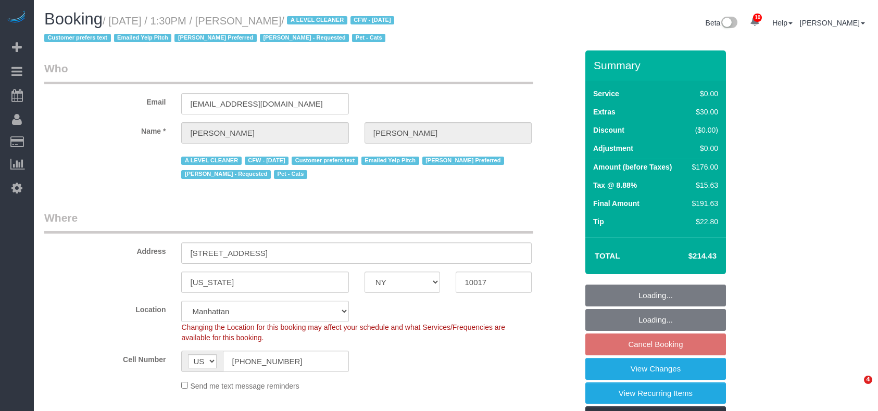
select select "number:14"
select select "number:6"
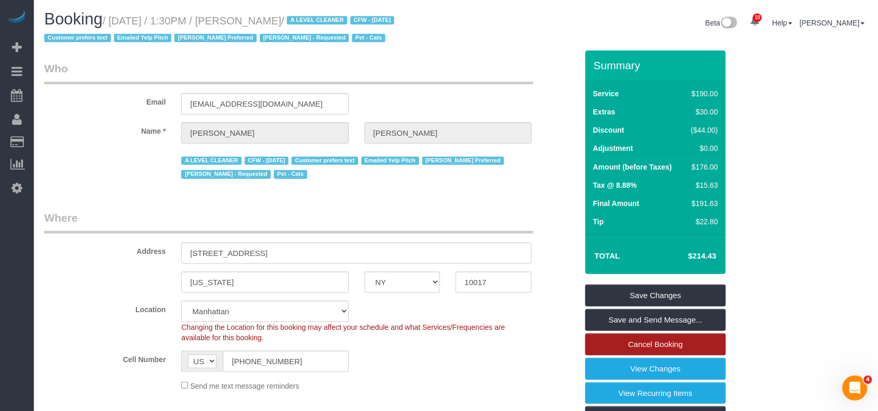
click at [644, 350] on link "Cancel Booking" at bounding box center [655, 345] width 141 height 22
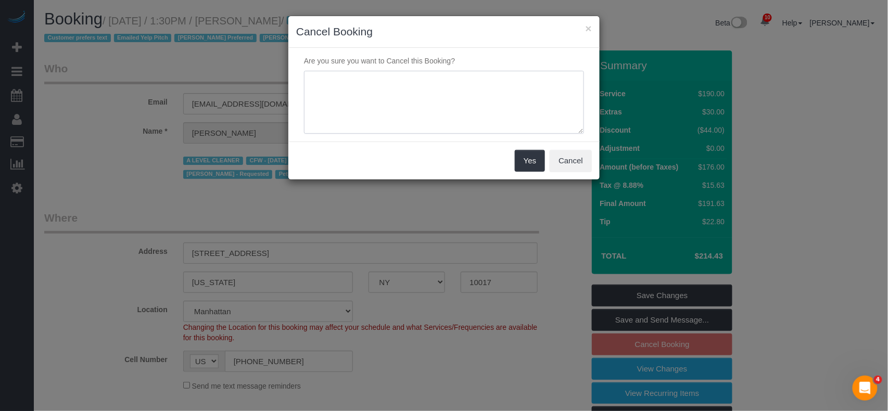
click at [392, 92] on textarea at bounding box center [444, 103] width 280 height 64
click at [334, 84] on textarea at bounding box center [444, 103] width 280 height 64
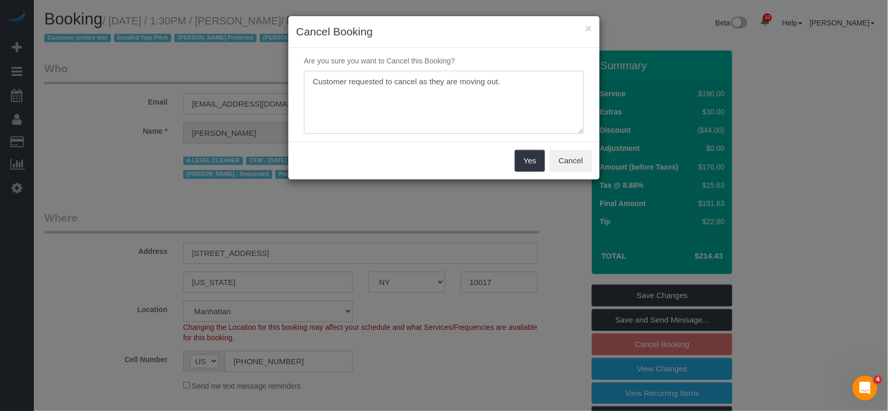
click at [334, 84] on textarea at bounding box center [444, 103] width 280 height 64
type textarea "Jeffrey requested to cancel as they are moving out."
click at [533, 160] on button "Yes" at bounding box center [530, 161] width 30 height 22
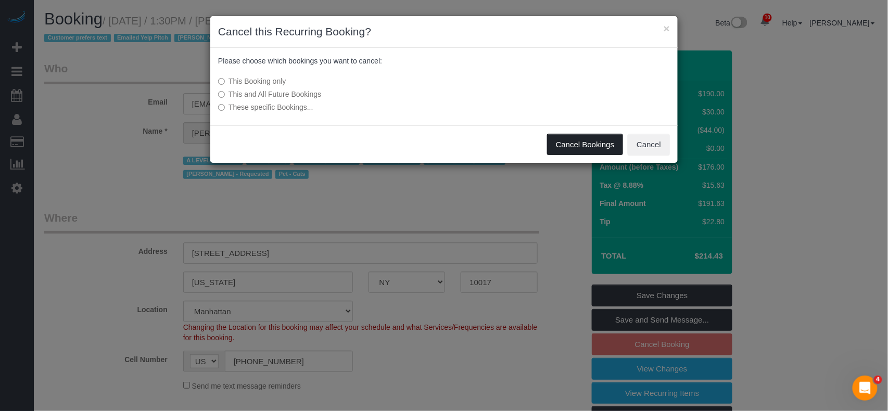
click at [568, 146] on button "Cancel Bookings" at bounding box center [585, 145] width 77 height 22
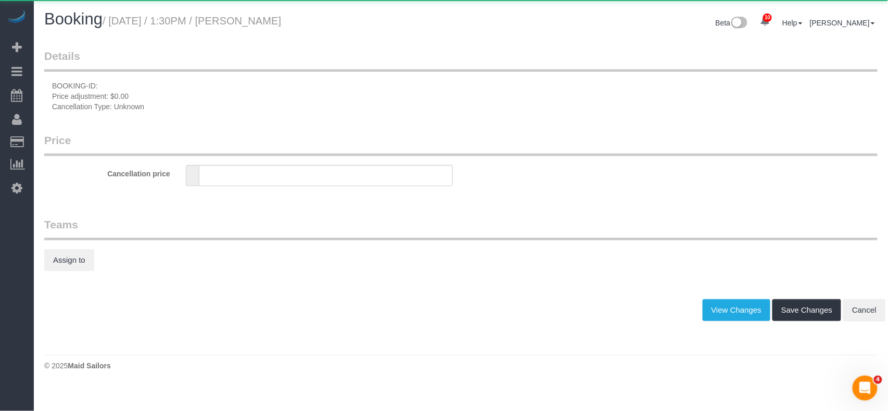
type input "0"
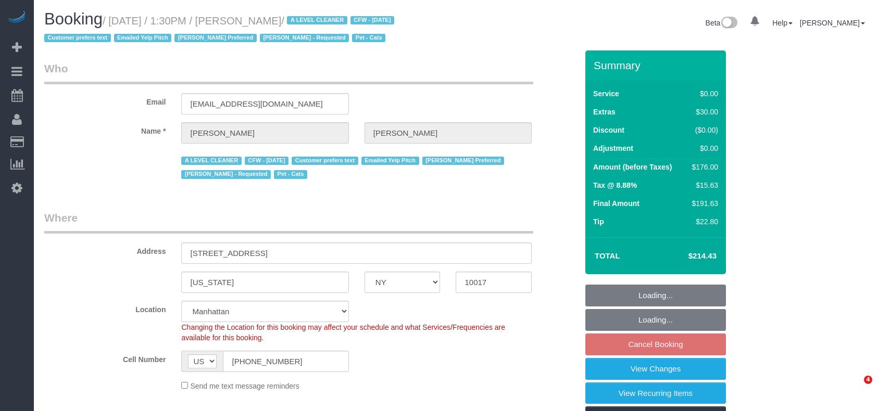
select select "NY"
select select "1"
select select "2"
select select "number:89"
select select "number:90"
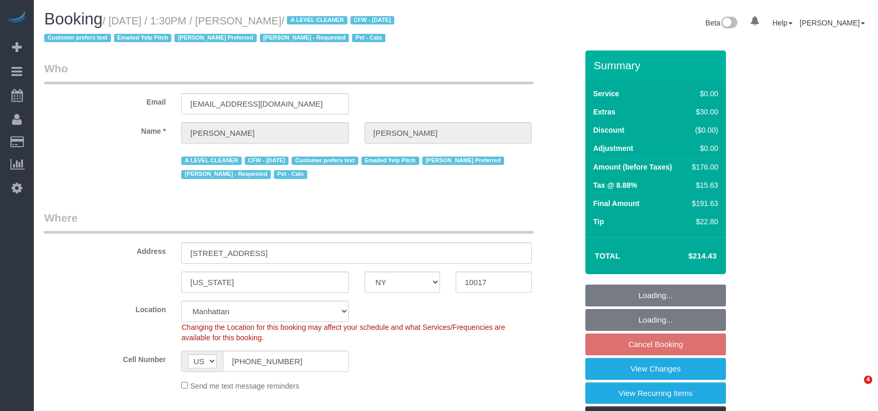
select select "number:14"
select select "number:6"
select select "NY"
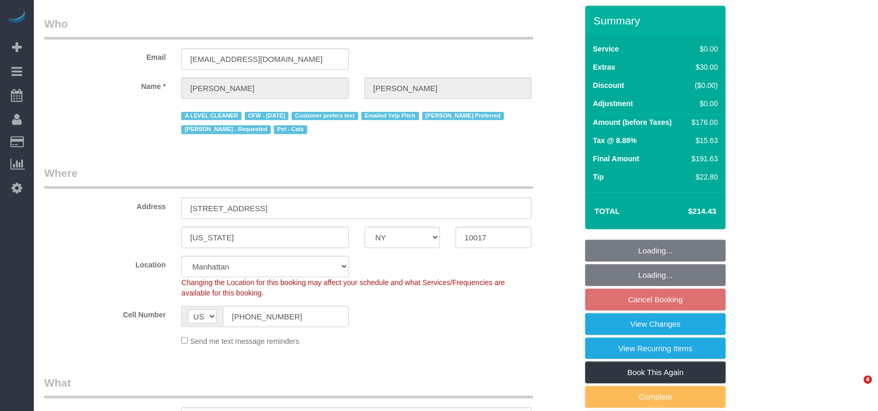
select select "object:839"
select select "string:stripe-pm_1ReC674VGloSiKo7UKl3QXXs"
select select "number:89"
select select "number:90"
select select "number:14"
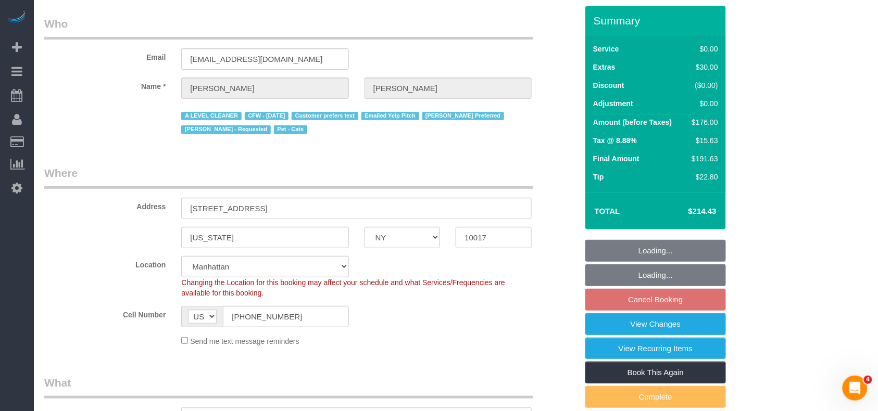
select select "number:6"
select select "1"
select select "2"
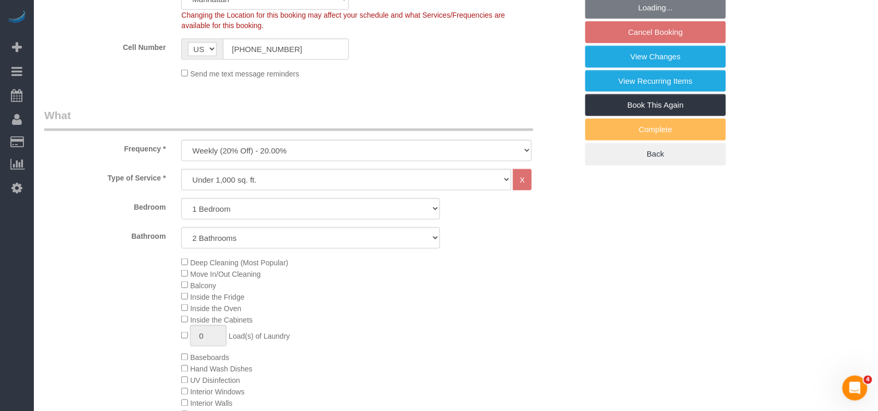
scroll to position [347, 0]
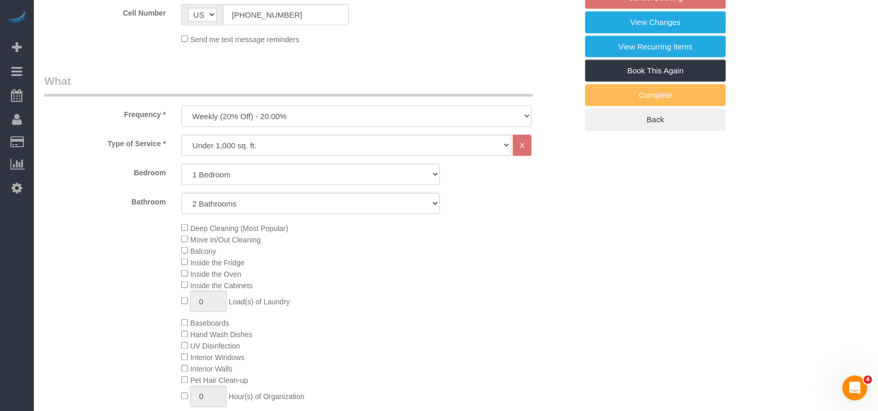
click at [346, 110] on select "One Time Weekly (20% Off) - 20.00% Every 2 Weeks (15% Off) - 15.00% Every 4 Wee…" at bounding box center [356, 116] width 350 height 21
click at [582, 212] on div "Bathroom 1 Bathroom 2 Bathrooms" at bounding box center [310, 203] width 549 height 21
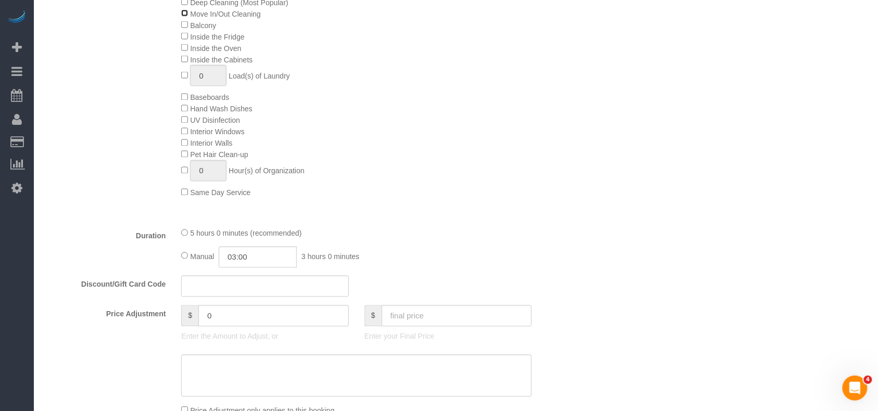
scroll to position [694, 0]
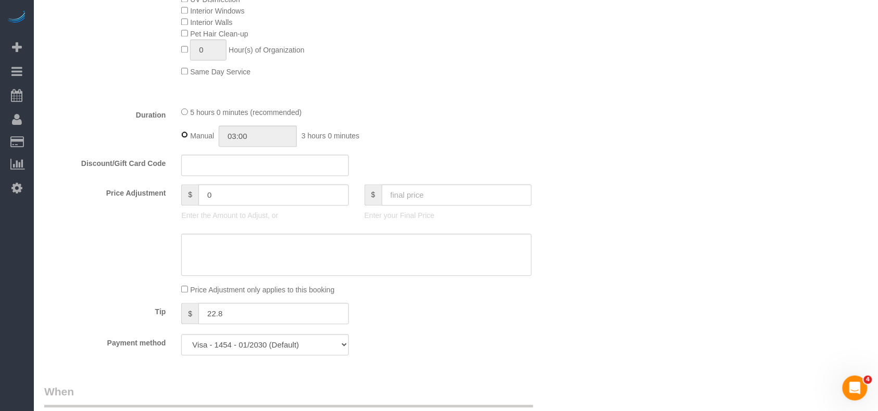
type input "05:00"
drag, startPoint x: 248, startPoint y: 315, endPoint x: 198, endPoint y: 311, distance: 49.7
click at [198, 311] on input "22.8" at bounding box center [273, 313] width 150 height 21
click at [494, 335] on fieldset "What Frequency * One Time Weekly (20% Off) - 20.00% Every 2 Weeks (15% Off) - 1…" at bounding box center [310, 45] width 533 height 638
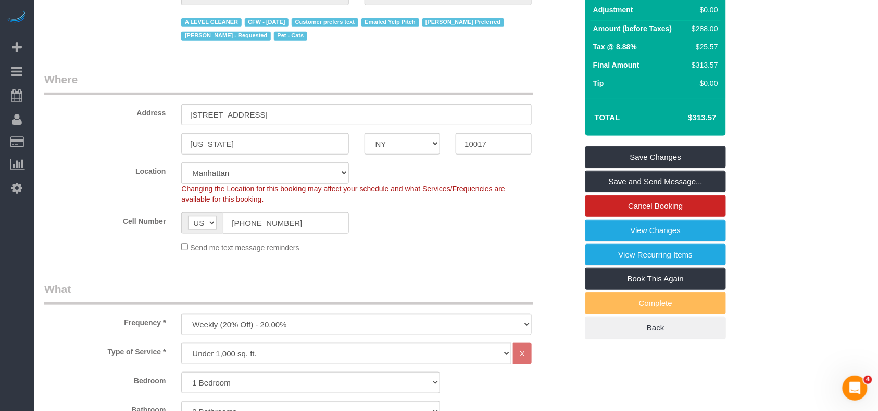
scroll to position [0, 0]
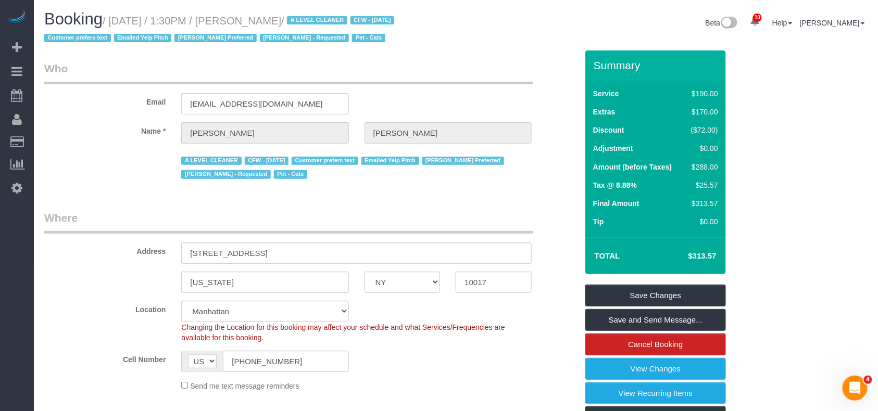
click at [699, 255] on h4 "$313.57" at bounding box center [686, 256] width 59 height 9
copy div "$313.57 Save Changes Save and Send Message... Cancel Booking View Changes View …"
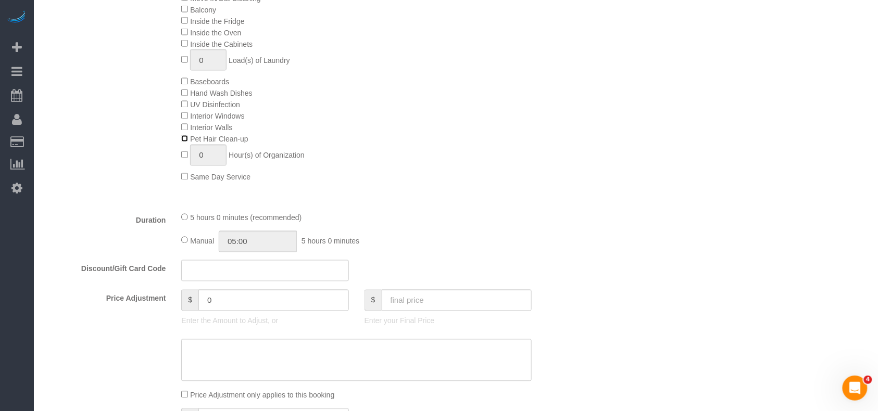
scroll to position [555, 0]
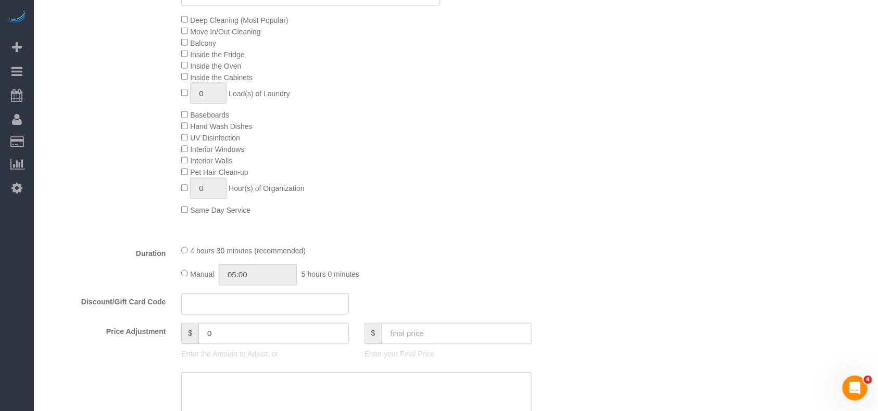
click at [190, 278] on span "Manual" at bounding box center [202, 274] width 24 height 8
type input "04:30"
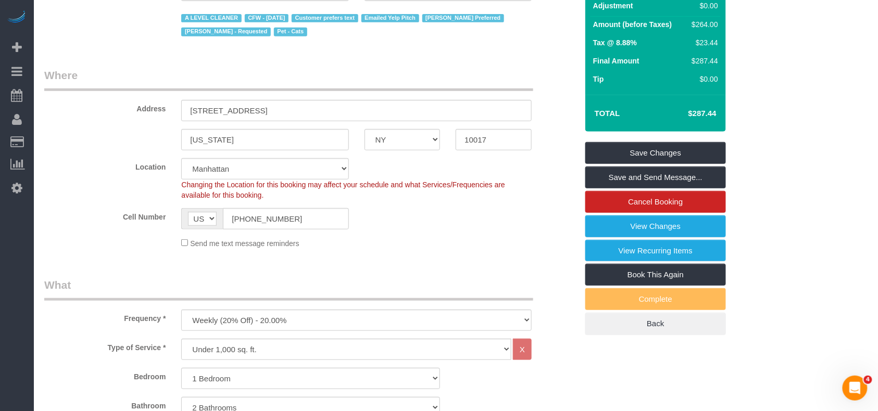
scroll to position [0, 0]
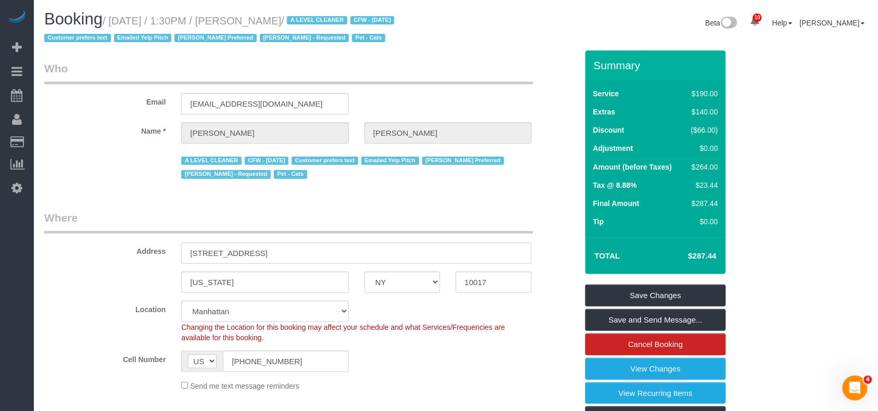
click at [700, 255] on h4 "$287.44" at bounding box center [686, 256] width 59 height 9
copy h4 "287.44"
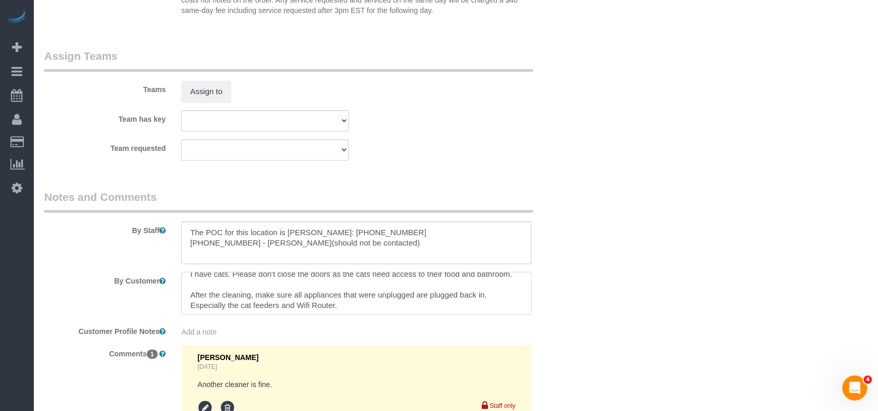
scroll to position [10, 0]
drag, startPoint x: 348, startPoint y: 306, endPoint x: 161, endPoint y: 300, distance: 186.4
click at [161, 300] on div "By Customer" at bounding box center [310, 293] width 549 height 43
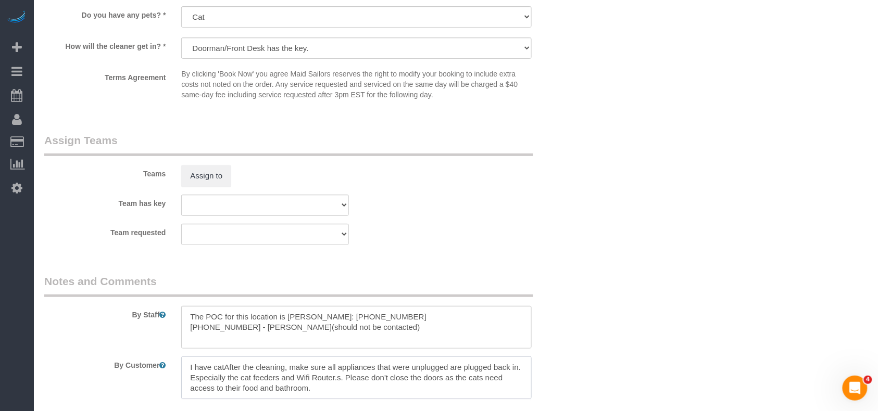
scroll to position [1432, 0]
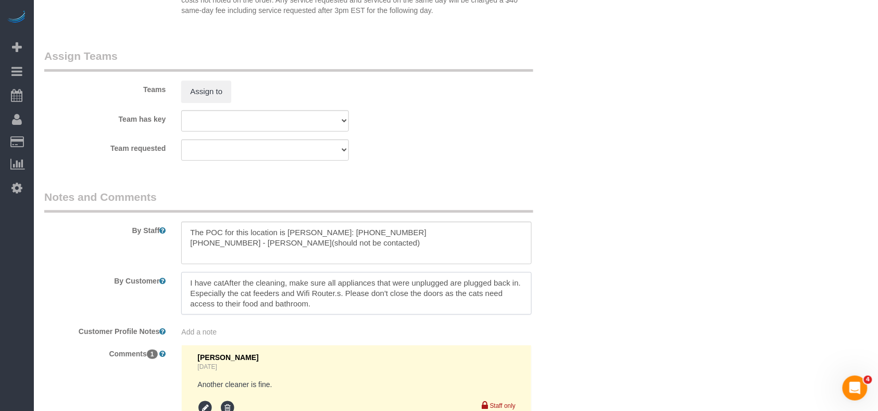
click at [339, 308] on textarea at bounding box center [356, 293] width 350 height 43
drag, startPoint x: 338, startPoint y: 304, endPoint x: 169, endPoint y: 268, distance: 172.5
click at [169, 268] on sui-booking-comments "By Staff By Customer Customer Profile Notes Add a note Comments 1 [PERSON_NAME]…" at bounding box center [310, 335] width 533 height 293
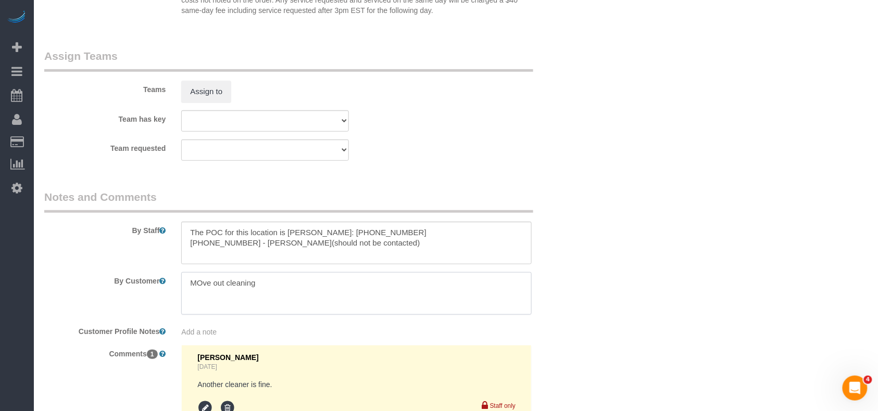
click at [200, 286] on textarea at bounding box center [356, 293] width 350 height 43
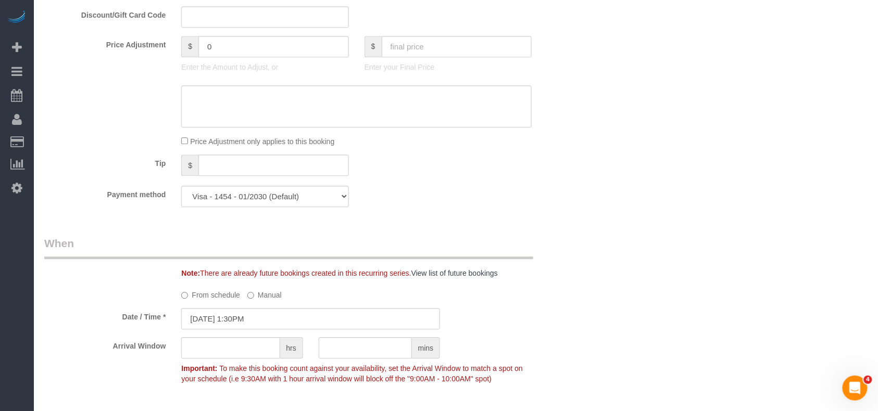
scroll to position [902, 0]
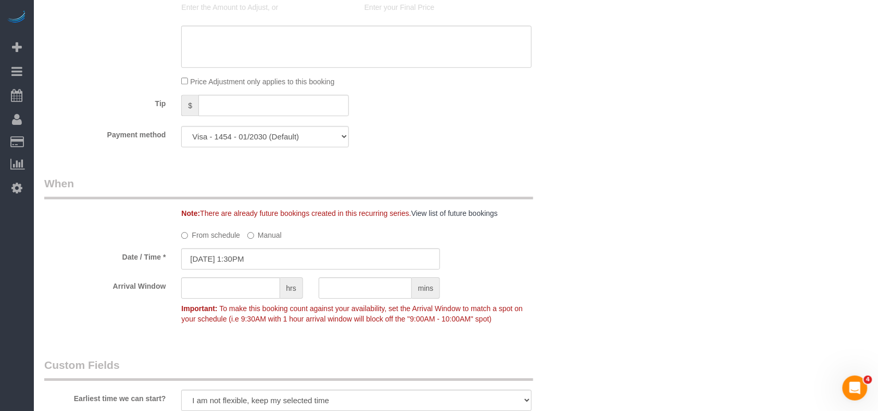
type textarea "Move out cleaning"
click at [254, 265] on input "[DATE] 1:30PM" at bounding box center [310, 258] width 259 height 21
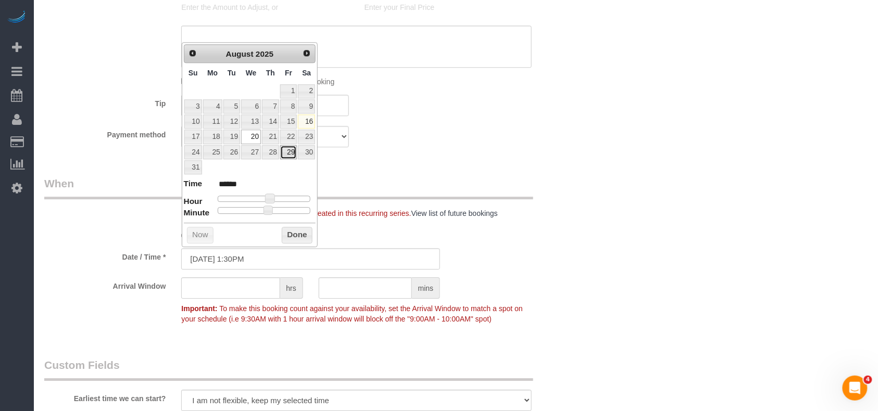
click at [286, 155] on link "29" at bounding box center [288, 152] width 17 height 14
type input "[DATE] 1:30PM"
click at [631, 173] on div "Who Email [EMAIL_ADDRESS][DOMAIN_NAME] Name * [PERSON_NAME] A LEVEL CLEANER CFW…" at bounding box center [455, 95] width 823 height 1894
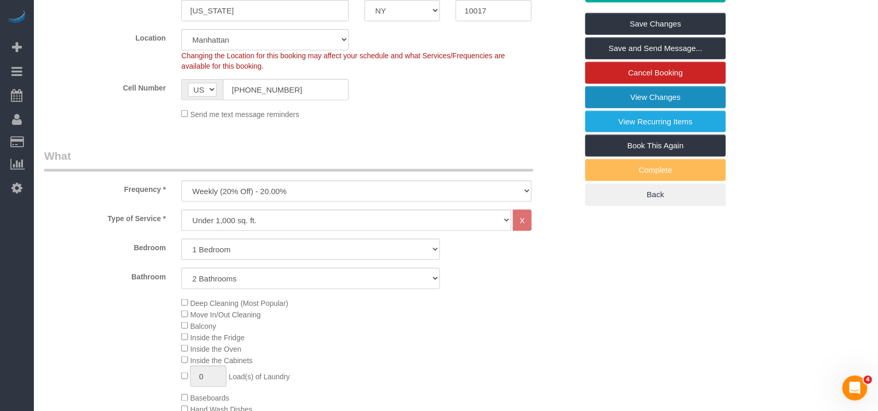
scroll to position [208, 0]
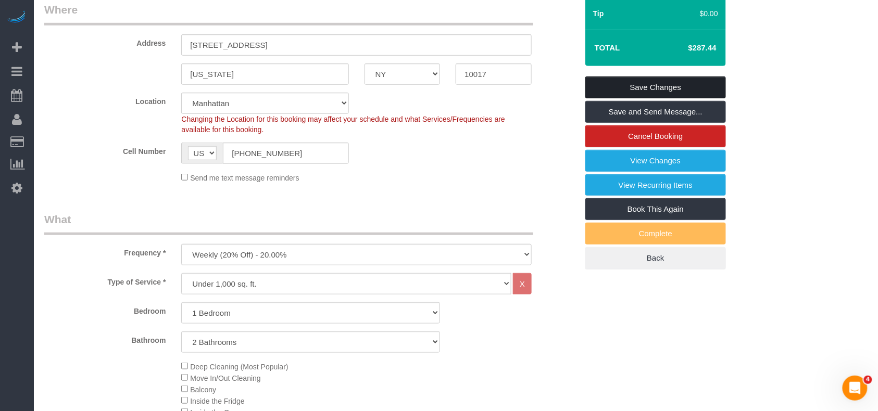
click at [652, 82] on link "Save Changes" at bounding box center [655, 88] width 141 height 22
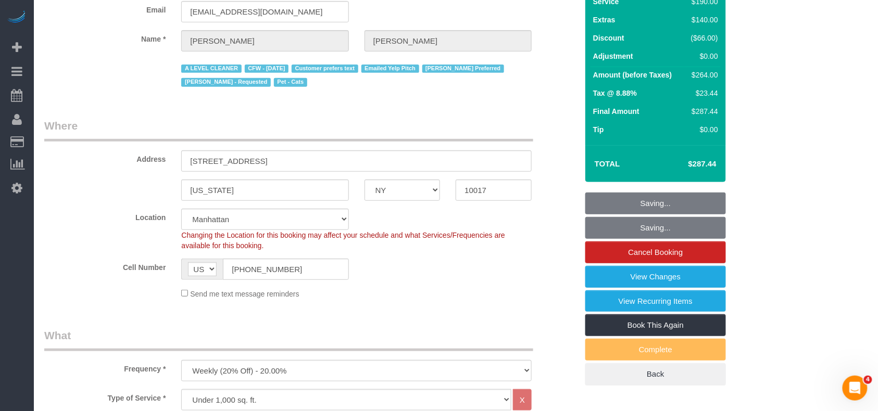
scroll to position [0, 0]
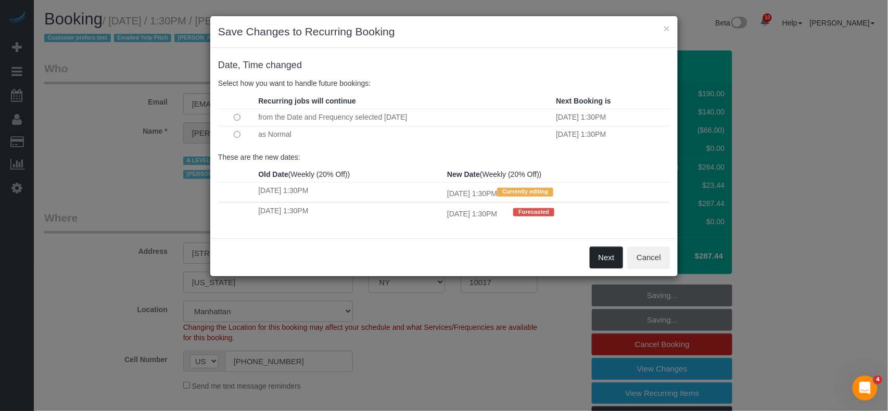
click at [605, 260] on button "Next" at bounding box center [607, 258] width 34 height 22
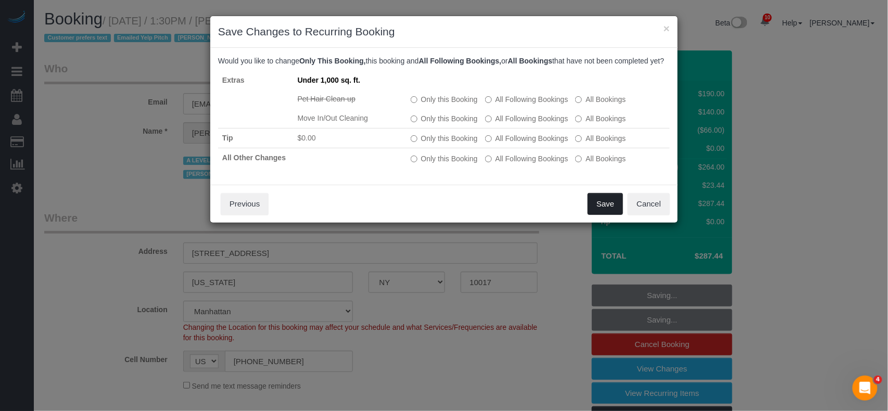
click at [595, 211] on button "Save" at bounding box center [605, 204] width 35 height 22
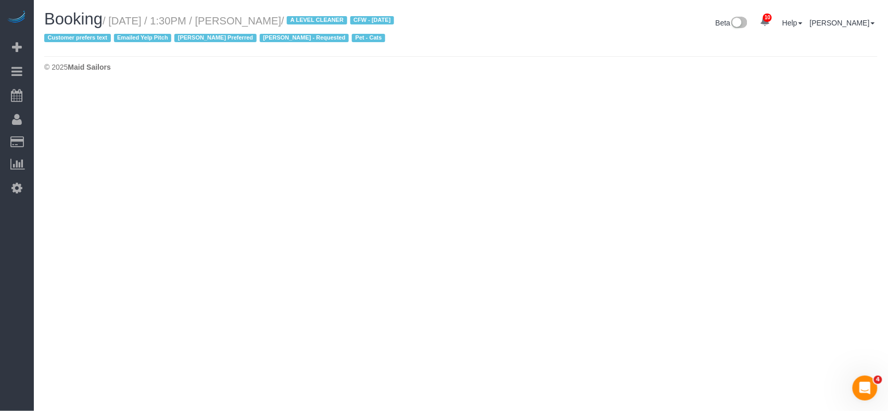
select select "NY"
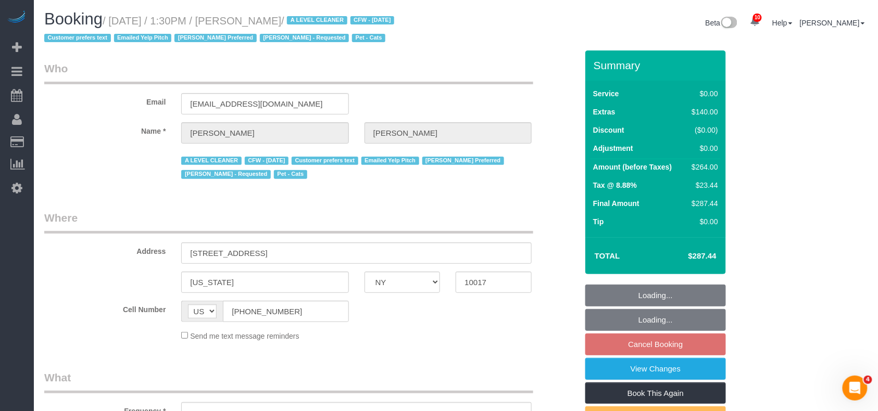
select select "number:89"
select select "number:90"
select select "number:14"
select select "number:6"
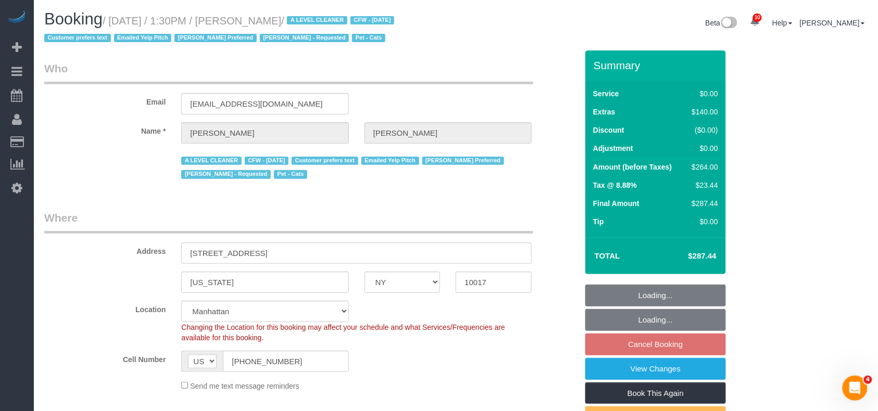
select select "object:3102"
select select "string:stripe-pm_1ReC674VGloSiKo7UKl3QXXs"
select select "1"
select select "2"
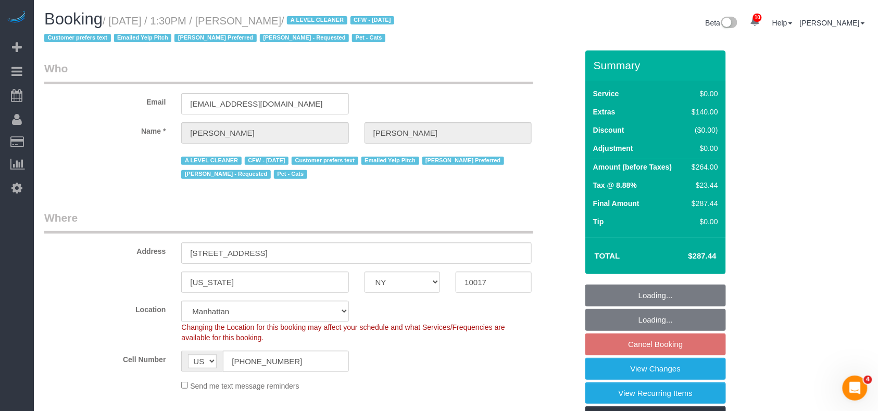
select select "object:3627"
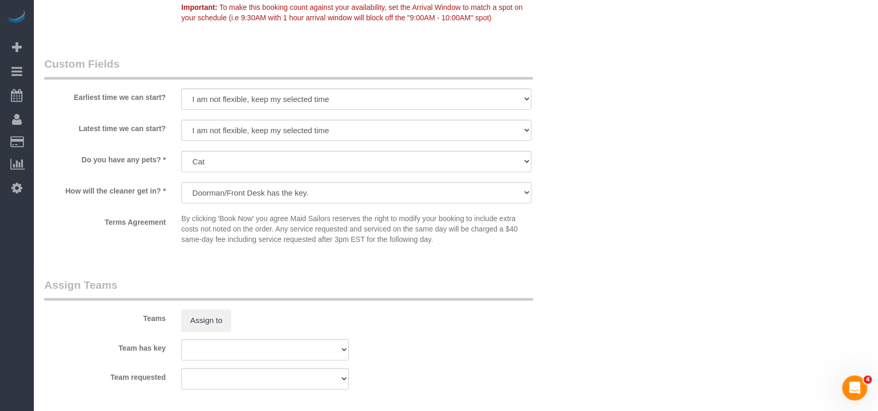
scroll to position [1179, 0]
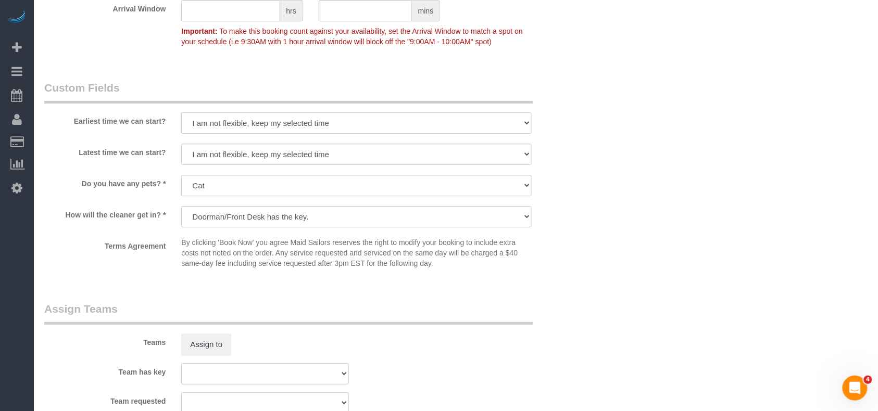
click at [288, 123] on select "I am not flexible, keep my selected time 8:00 AM 9:00 AM 10:00 AM 11:00 AM 12:0…" at bounding box center [356, 122] width 350 height 21
select select "number:59"
click at [181, 113] on select "I am not flexible, keep my selected time 8:00 AM 9:00 AM 10:00 AM 11:00 AM 12:0…" at bounding box center [356, 122] width 350 height 21
click at [250, 155] on select "I am not flexible, keep my selected time 8:00 AM 9:00 AM 10:00 AM 11:00 AM 12:0…" at bounding box center [356, 154] width 350 height 21
click at [266, 150] on select "I am not flexible, keep my selected time 8:00 AM 9:00 AM 10:00 AM 11:00 AM 12:0…" at bounding box center [356, 154] width 350 height 21
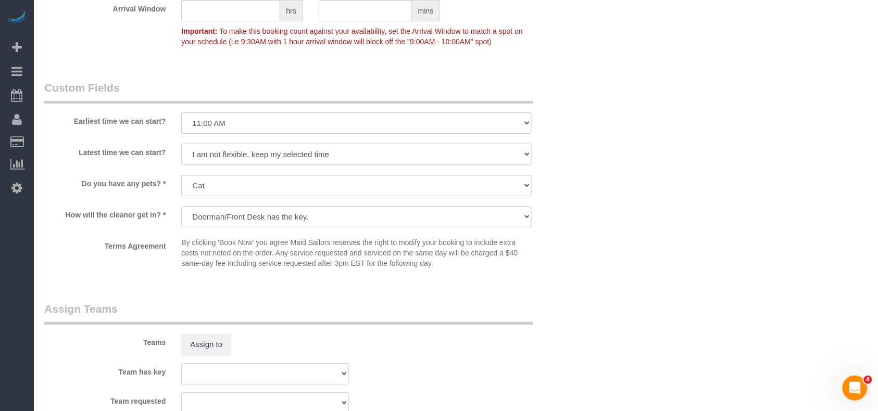
select select "number:75"
click at [181, 145] on select "I am not flexible, keep my selected time 8:00 AM 9:00 AM 10:00 AM 11:00 AM 12:0…" at bounding box center [356, 154] width 350 height 21
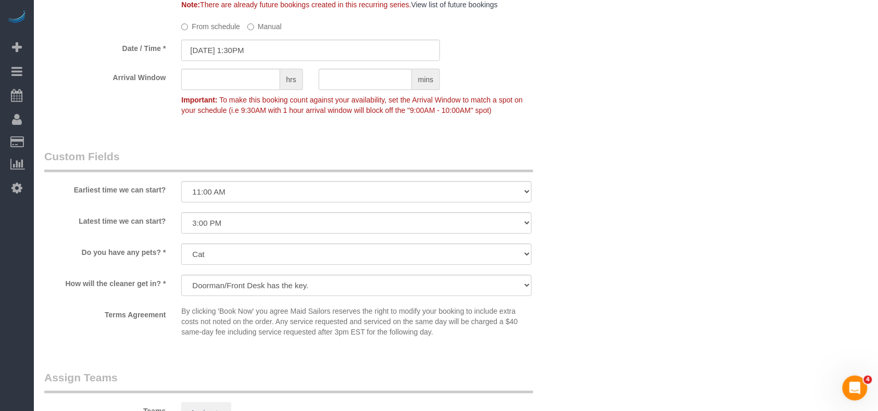
scroll to position [971, 0]
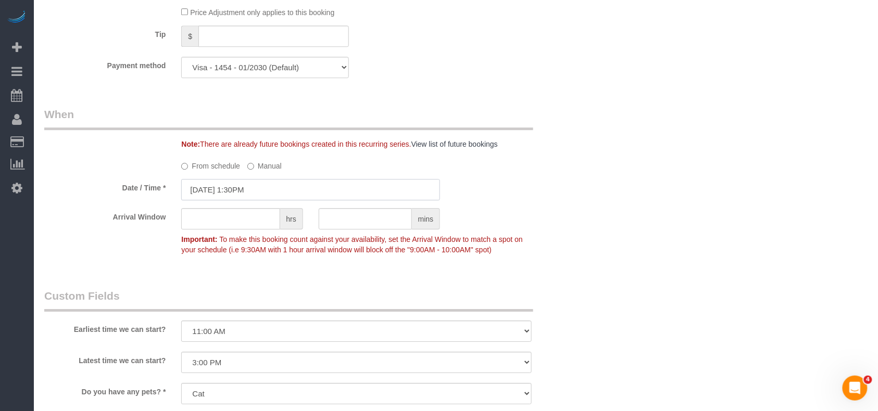
click at [290, 192] on input "[DATE] 1:30PM" at bounding box center [310, 189] width 259 height 21
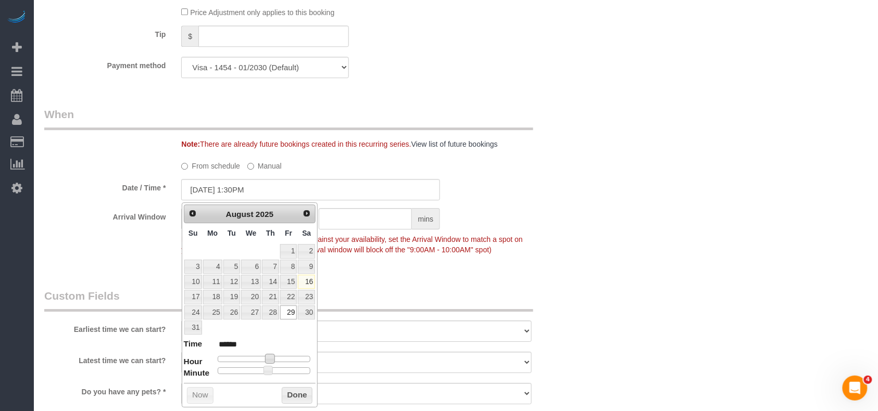
type input "[DATE] 12:30PM"
type input "*******"
type input "[DATE] 11:30AM"
type input "*******"
type input "[DATE] 10:30AM"
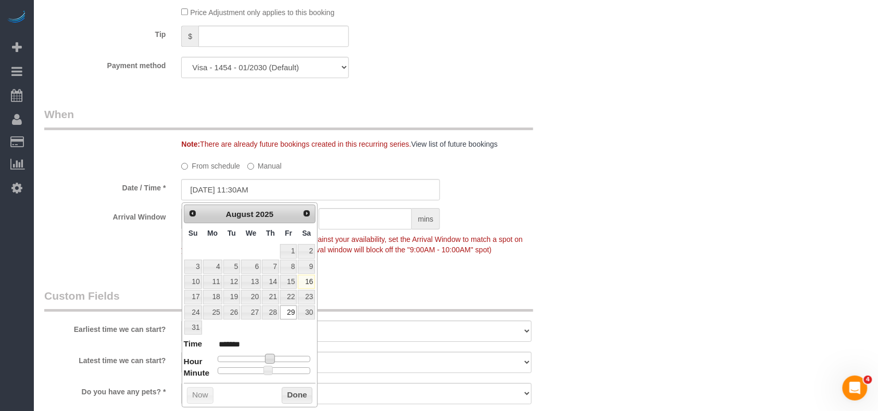
type input "*******"
type input "[DATE] 11:30AM"
type input "*******"
drag, startPoint x: 265, startPoint y: 361, endPoint x: 259, endPoint y: 361, distance: 6.2
click at [259, 361] on span at bounding box center [261, 358] width 9 height 9
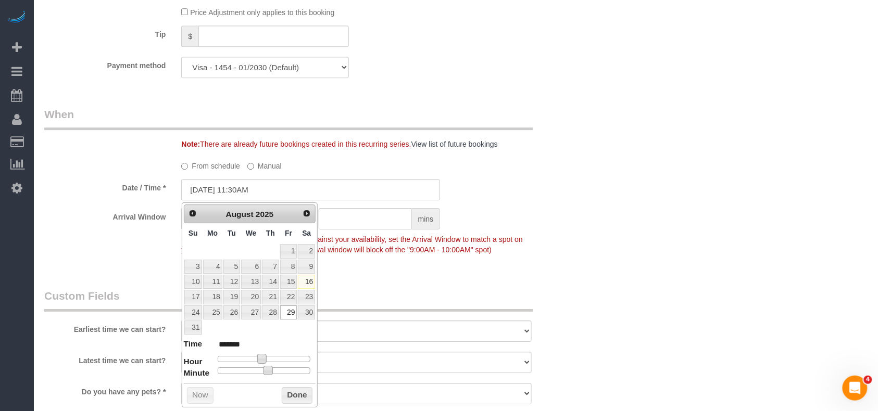
type input "[DATE] 11:20AM"
type input "*******"
type input "[DATE] 11:05AM"
type input "*******"
type input "[DATE] 11:00AM"
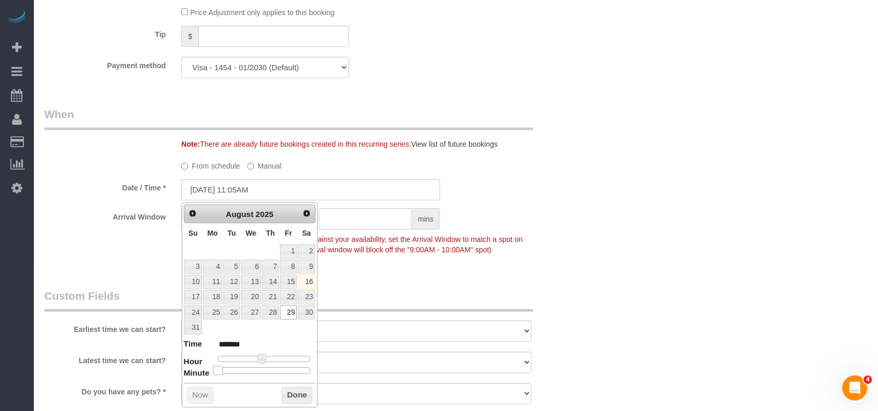
type input "*******"
drag, startPoint x: 264, startPoint y: 371, endPoint x: 148, endPoint y: 374, distance: 116.6
click at [284, 390] on div "Prev Next [DATE] Su Mo Tu We Th Fr Sa 1 2 3 4 5 6 7 8 9 10 11 12 13 14 15 16 17…" at bounding box center [250, 304] width 136 height 205
click at [286, 396] on button "Done" at bounding box center [297, 395] width 31 height 17
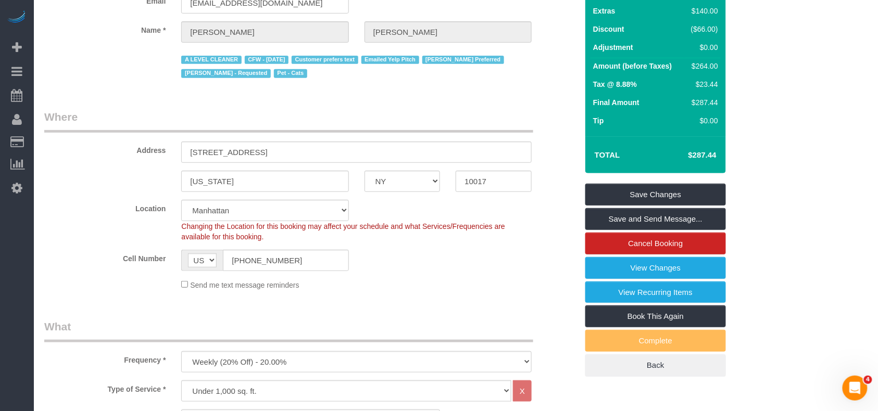
scroll to position [69, 0]
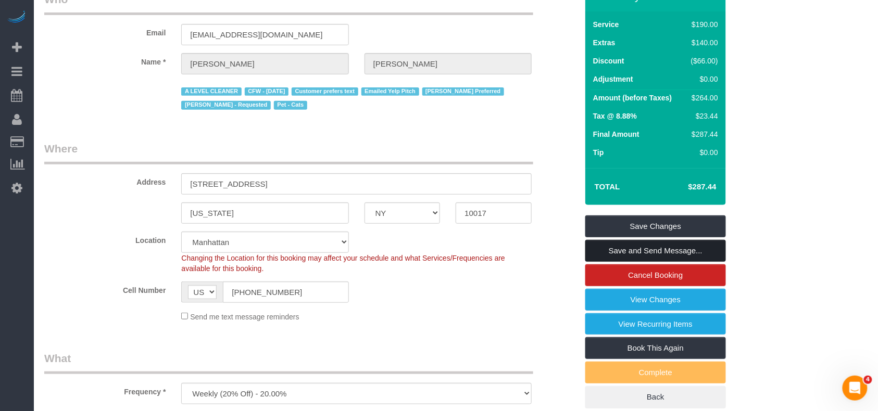
click at [648, 250] on link "Save and Send Message..." at bounding box center [655, 251] width 141 height 22
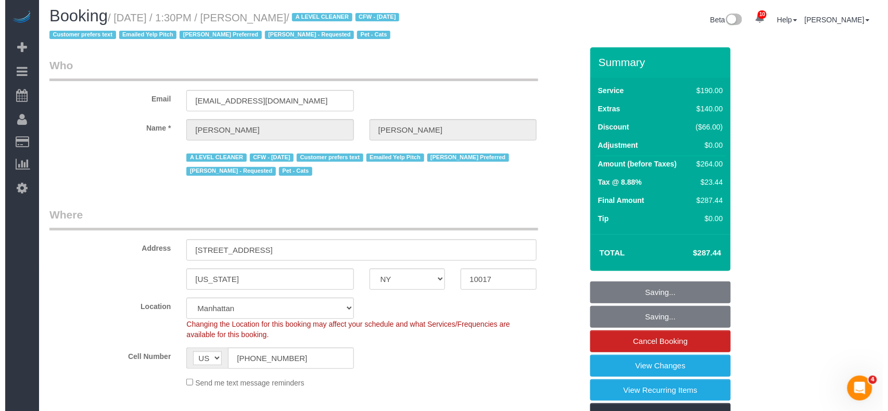
scroll to position [0, 0]
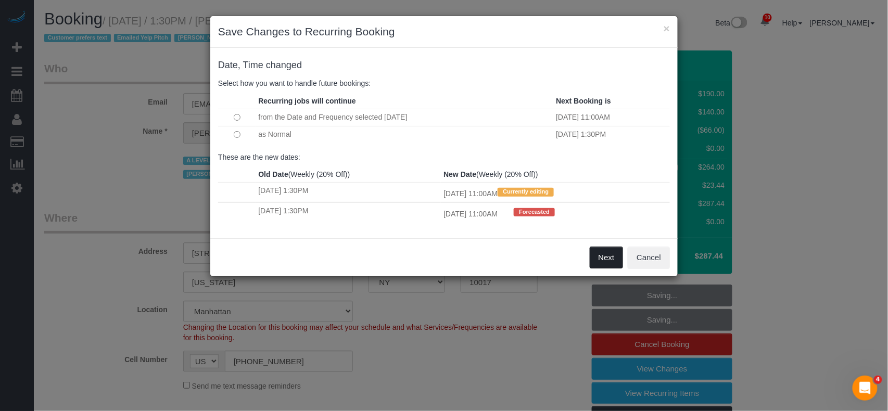
click at [600, 257] on button "Next" at bounding box center [607, 258] width 34 height 22
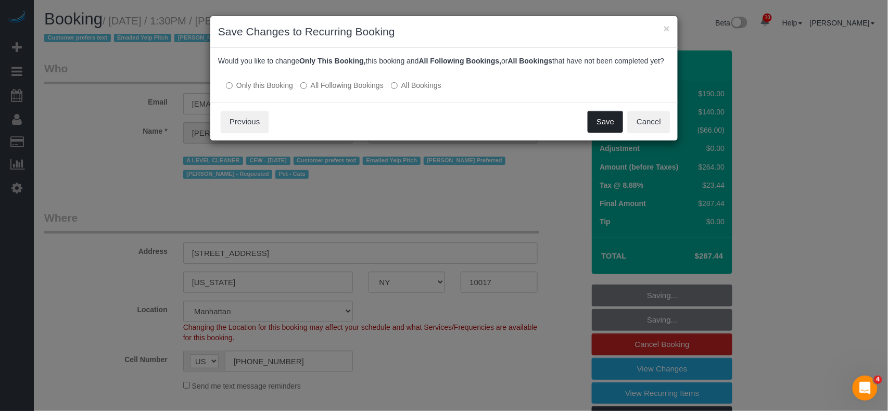
click at [608, 126] on button "Save" at bounding box center [605, 122] width 35 height 22
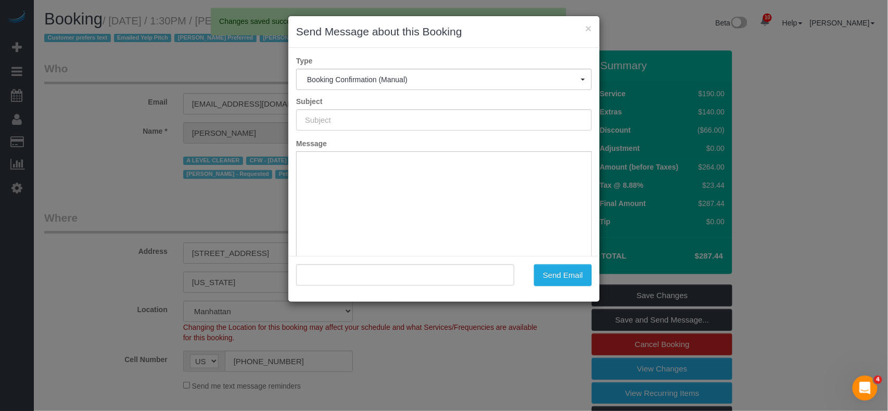
type input "Cleaning Confirmed for [DATE] 11:00am"
type input ""[PERSON_NAME]" <[EMAIL_ADDRESS][DOMAIN_NAME]>"
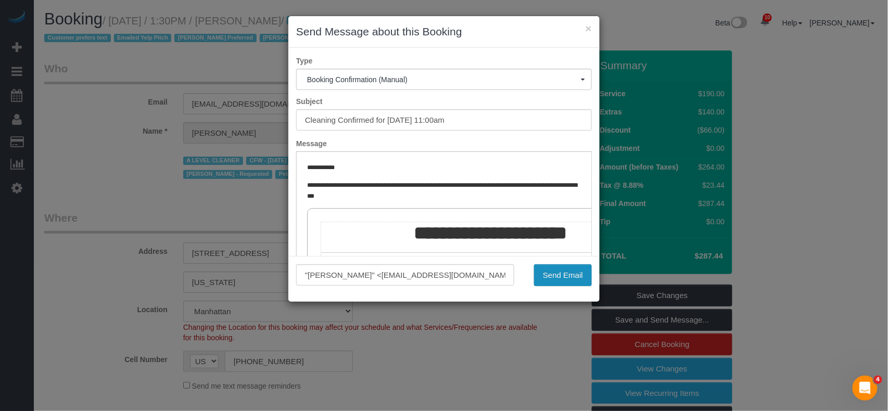
click at [558, 270] on button "Send Email" at bounding box center [563, 275] width 58 height 22
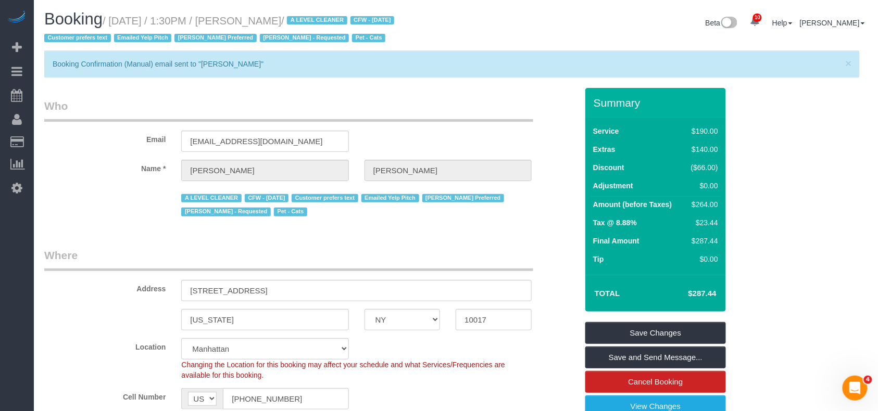
drag, startPoint x: 304, startPoint y: 22, endPoint x: 243, endPoint y: 21, distance: 61.9
click at [243, 21] on small "/ [DATE] / 1:30PM / [PERSON_NAME] / A LEVEL CLEANER CFW - [DATE] Customer prefe…" at bounding box center [220, 29] width 353 height 29
copy small "[PERSON_NAME]"
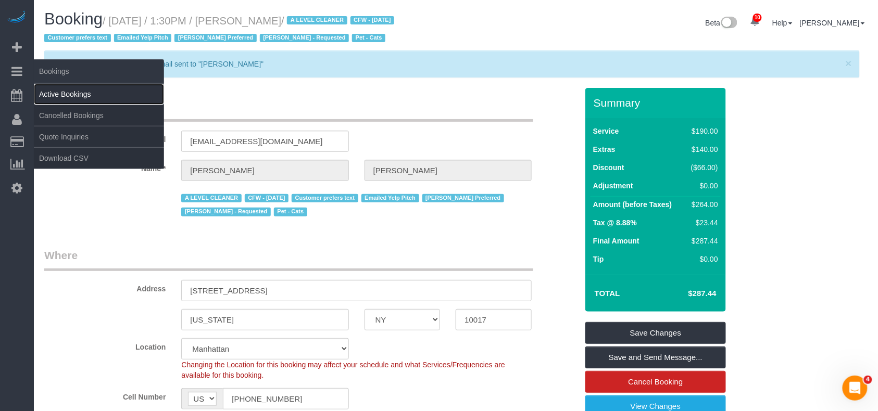
click at [67, 86] on link "Active Bookings" at bounding box center [99, 94] width 130 height 21
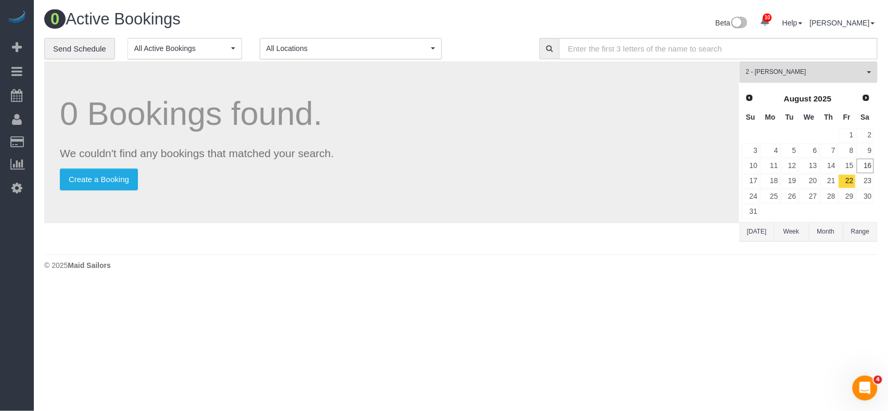
click at [783, 70] on span "2 - [PERSON_NAME]" at bounding box center [805, 72] width 119 height 9
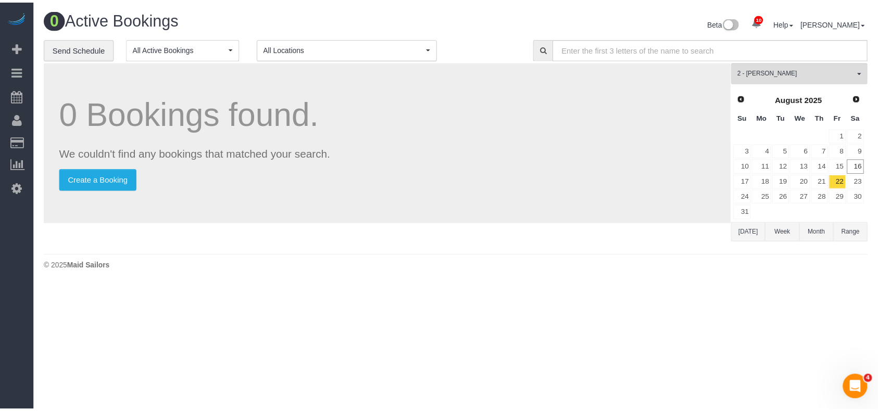
scroll to position [678, 0]
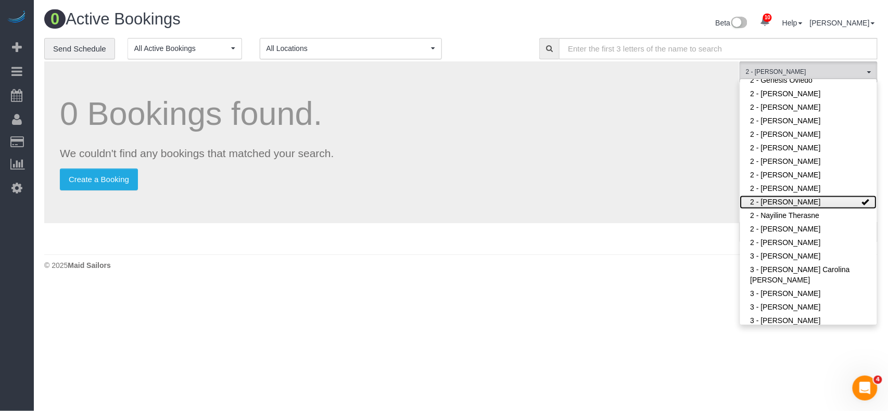
click at [794, 198] on link "2 - [PERSON_NAME]" at bounding box center [808, 203] width 137 height 14
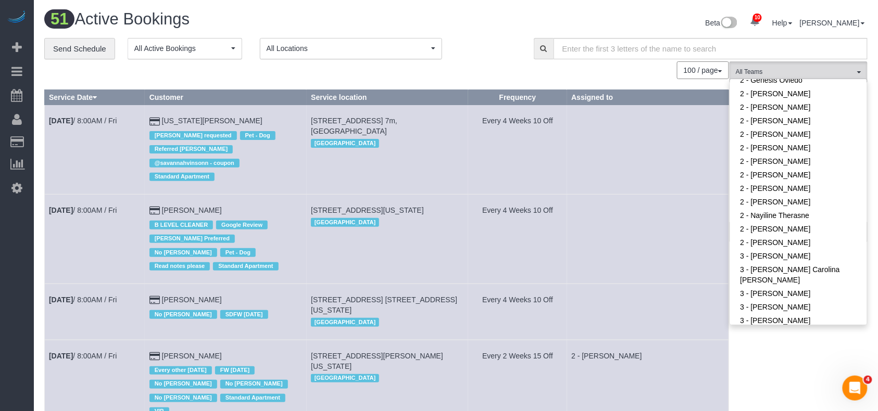
click at [588, 75] on div "100 / page 10 / page 20 / page 30 / page 40 / page 50 / page 100 / page" at bounding box center [386, 70] width 684 height 18
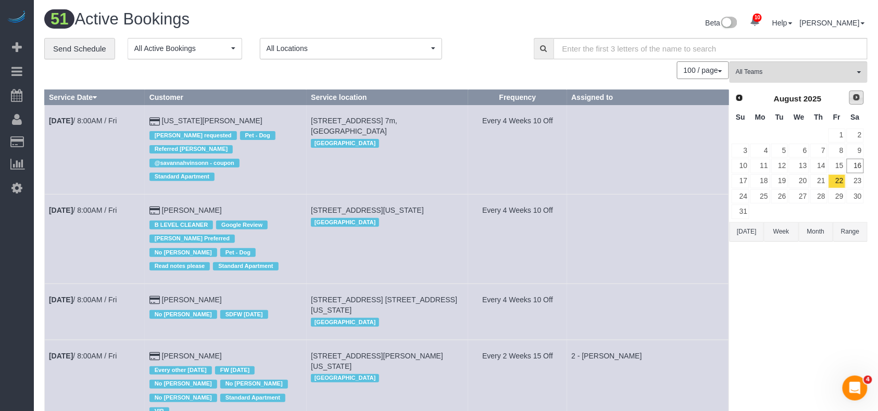
click at [854, 99] on span "Next" at bounding box center [856, 97] width 8 height 8
click at [833, 134] on link "5" at bounding box center [836, 136] width 17 height 14
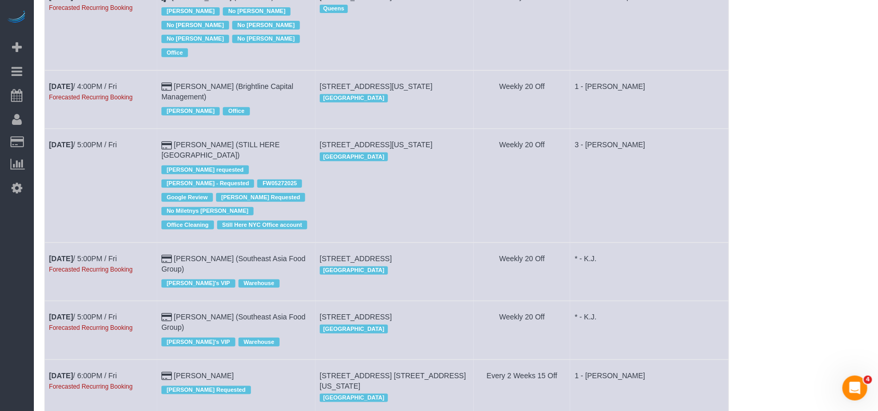
scroll to position [2796, 0]
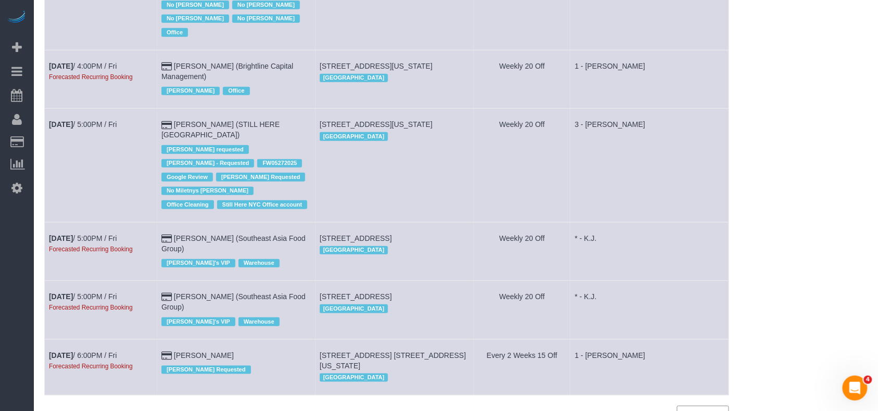
click at [720, 411] on span "Pagination navigation" at bounding box center [720, 416] width 4 height 2
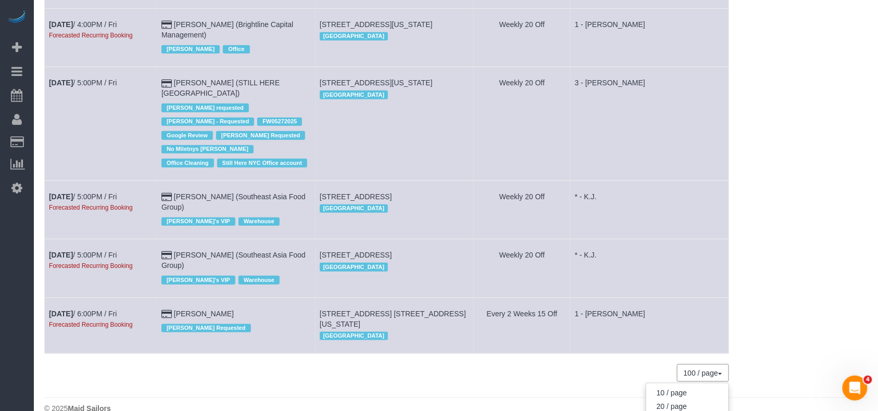
click at [532, 398] on footer "© 2025 Maid Sailors" at bounding box center [455, 408] width 823 height 21
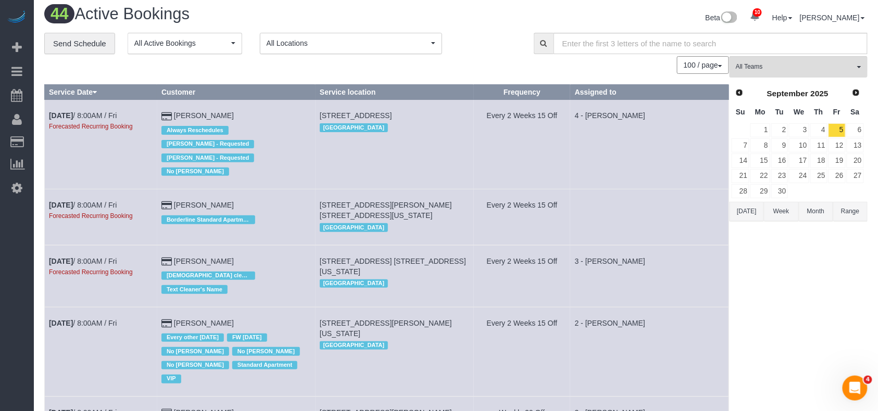
scroll to position [0, 0]
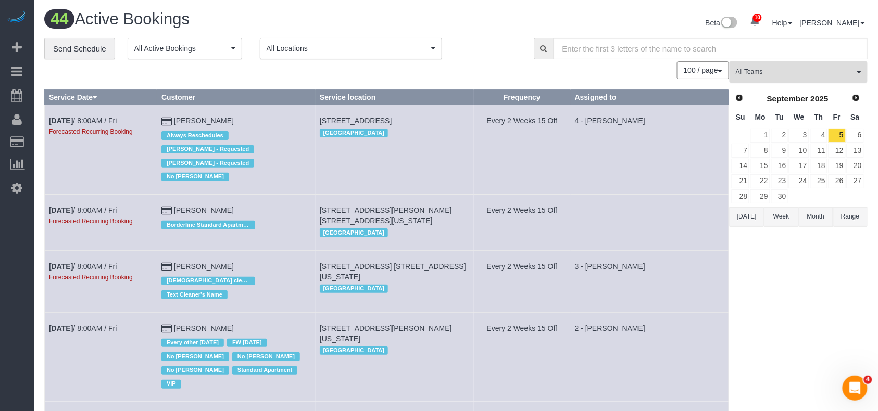
click at [807, 79] on button "All Teams" at bounding box center [798, 71] width 138 height 21
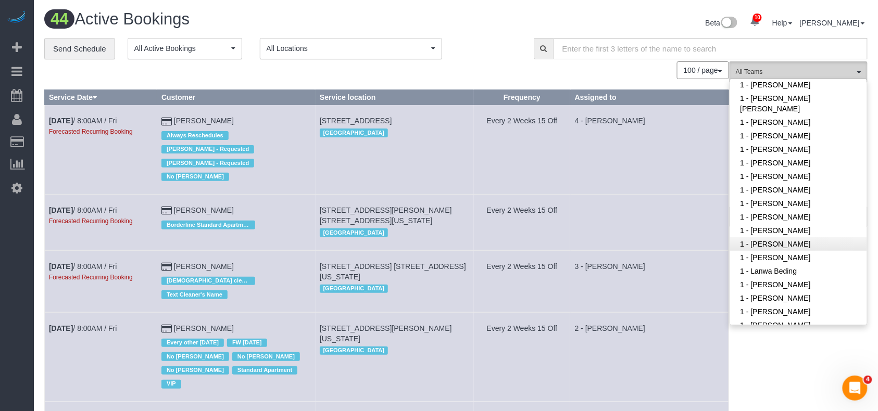
scroll to position [261, 0]
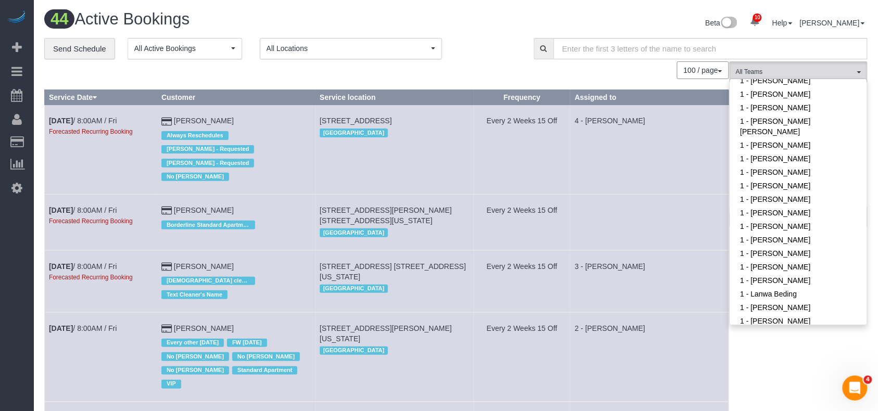
click at [581, 76] on div "100 / page 10 / page 20 / page 30 / page 40 / page 50 / page 100 / page" at bounding box center [386, 70] width 684 height 18
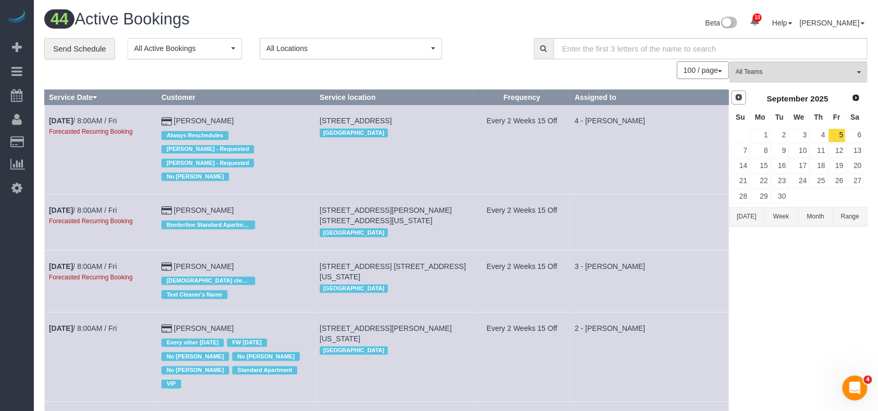
click at [739, 101] on span "Prev" at bounding box center [738, 97] width 8 height 8
click at [846, 198] on td "30" at bounding box center [855, 196] width 18 height 15
click at [842, 198] on link "29" at bounding box center [836, 196] width 17 height 14
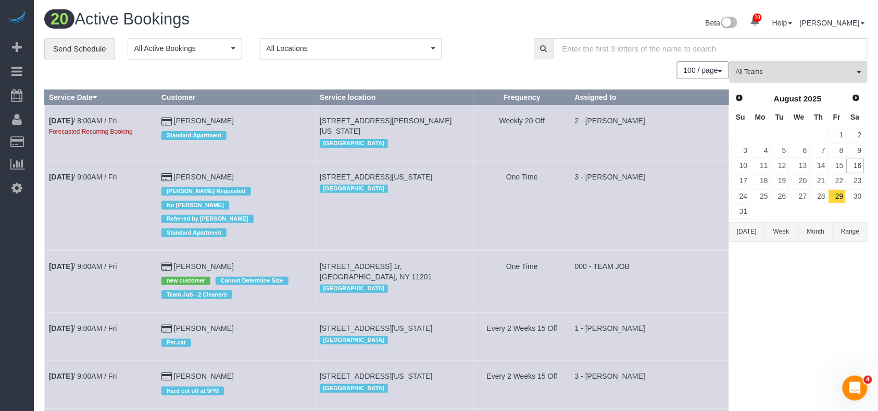
scroll to position [1714, 0]
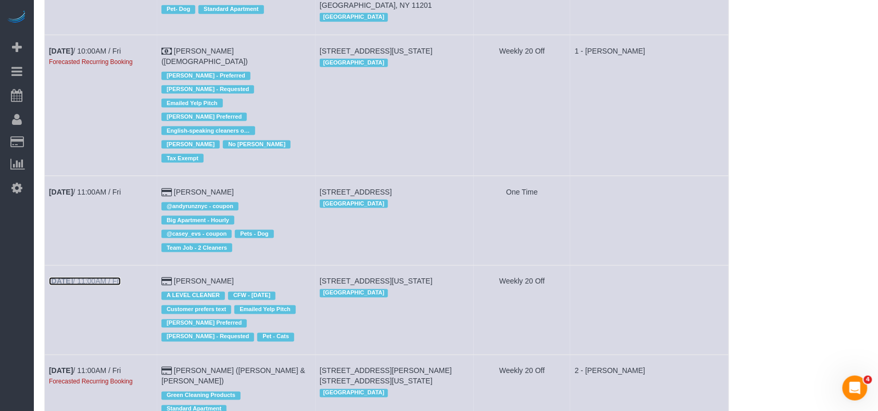
click at [97, 277] on link "[DATE] 11:00AM / Fri" at bounding box center [85, 281] width 72 height 8
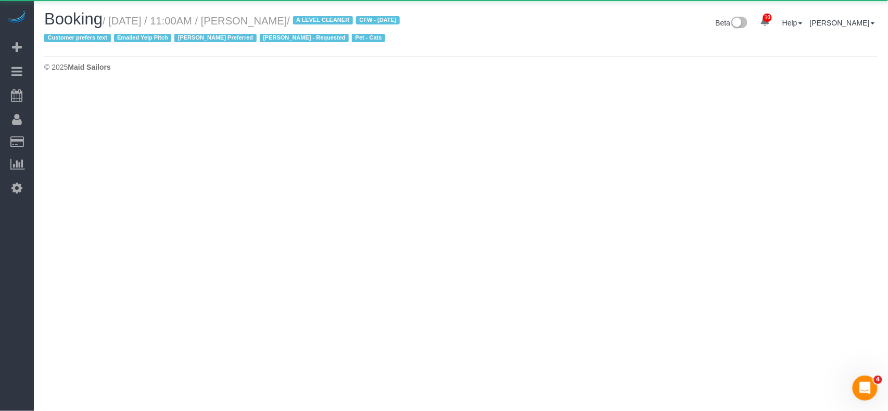
select select "NY"
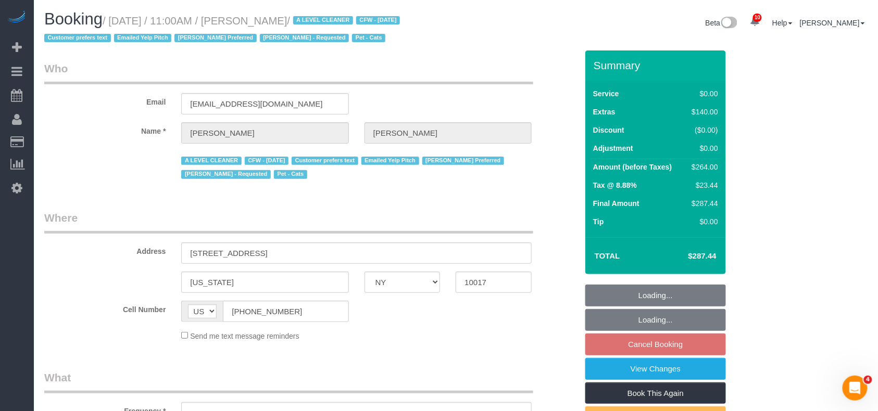
select select "object:8718"
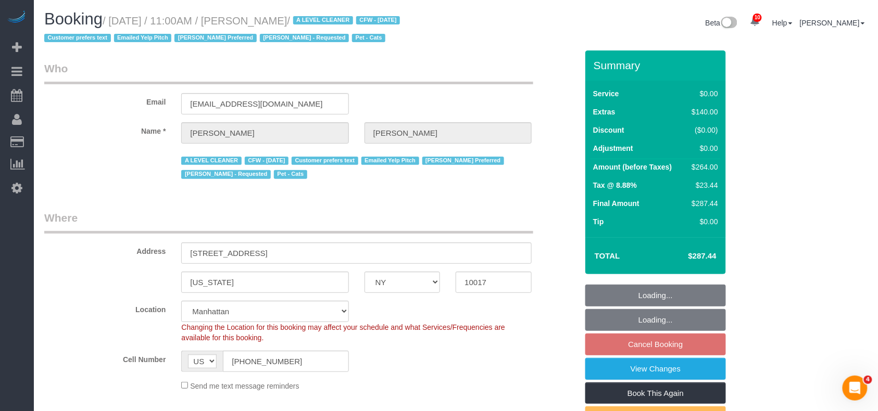
select select "string:stripe-pm_1ReC674VGloSiKo7UKl3QXXs"
select select "1"
select select "2"
select select "number:59"
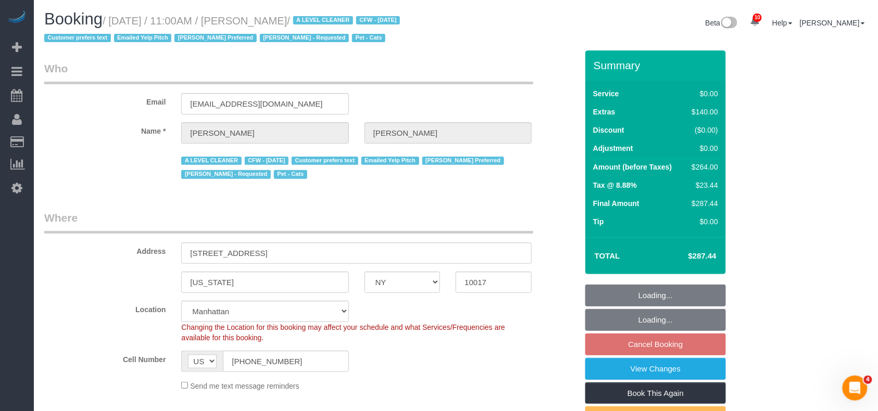
select select "number:75"
select select "number:14"
select select "number:6"
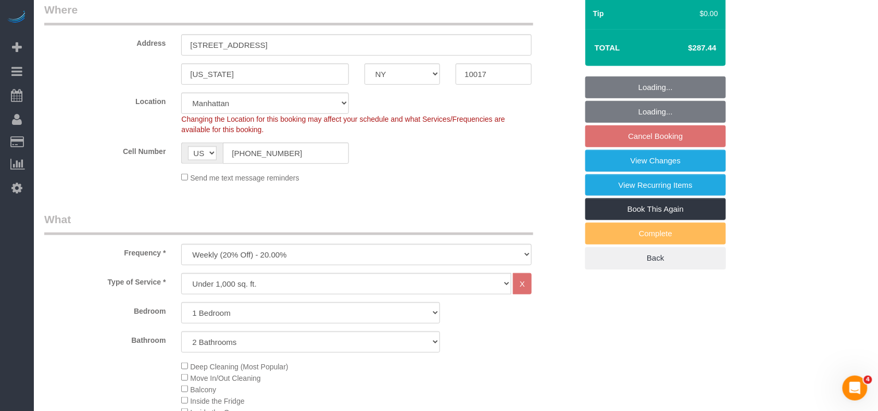
select select "object:8978"
select select "spot123"
select select "1"
select select "2"
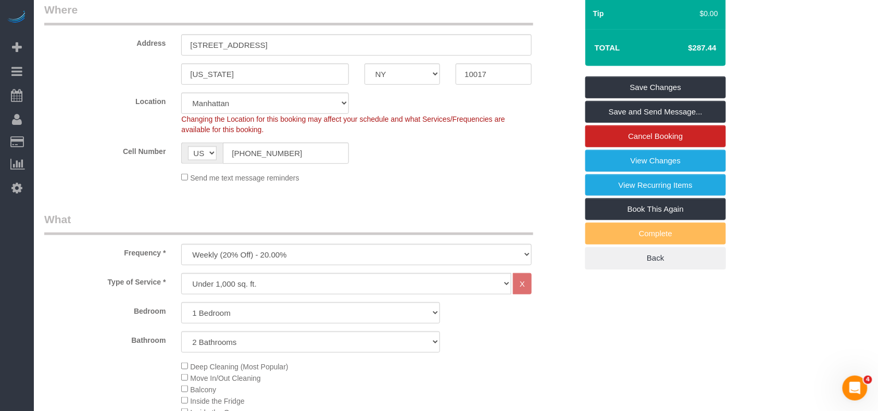
drag, startPoint x: 722, startPoint y: 48, endPoint x: 686, endPoint y: 48, distance: 37.0
click at [686, 48] on div "Total $287.44" at bounding box center [655, 47] width 141 height 37
copy table "Total"
click at [300, 250] on select "One Time Weekly (20% Off) - 20.00% Every 2 Weeks (15% Off) - 15.00% Every 4 Wee…" at bounding box center [356, 254] width 350 height 21
select select "object:8979"
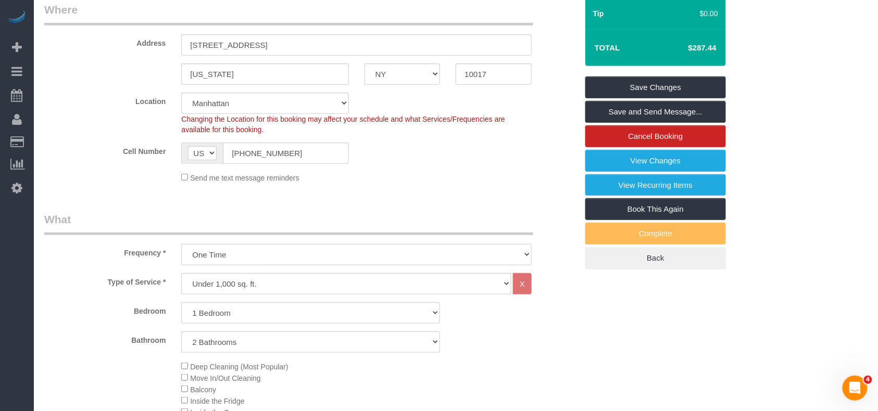
click at [181, 244] on select "One Time Weekly (20% Off) - 20.00% Every 2 Weeks (15% Off) - 15.00% Every 4 Wee…" at bounding box center [356, 254] width 350 height 21
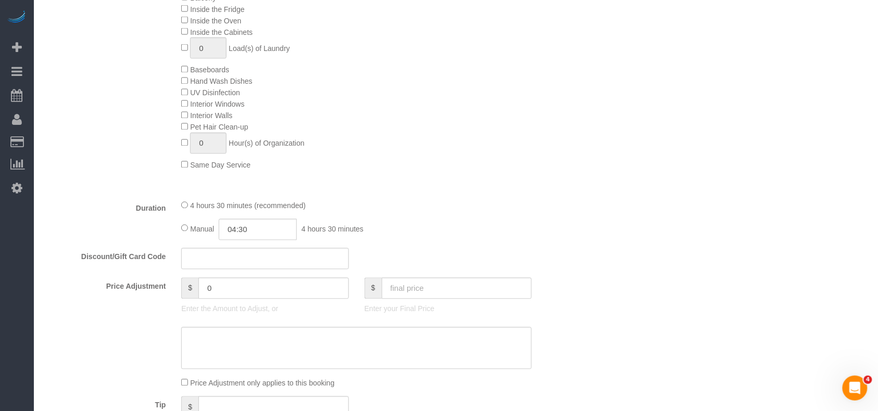
scroll to position [625, 0]
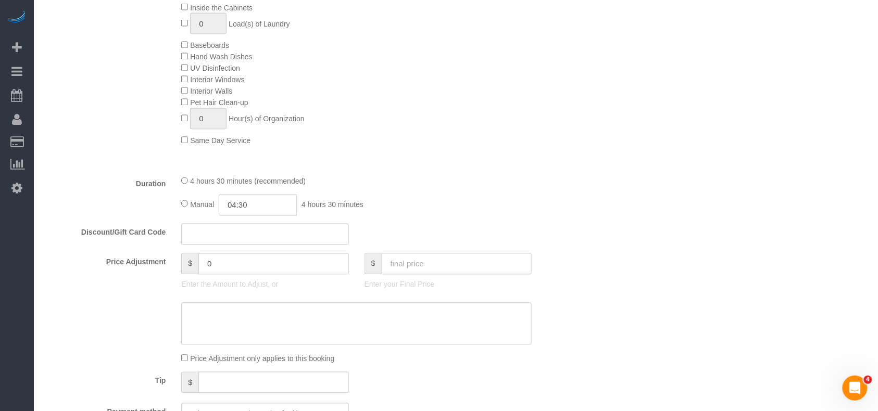
click at [390, 271] on input "text" at bounding box center [457, 263] width 150 height 21
paste input "287.44"
type input "287.44"
click at [300, 292] on div "$ 0 Enter the Amount to Adjust, or" at bounding box center [264, 274] width 183 height 42
type input "-66"
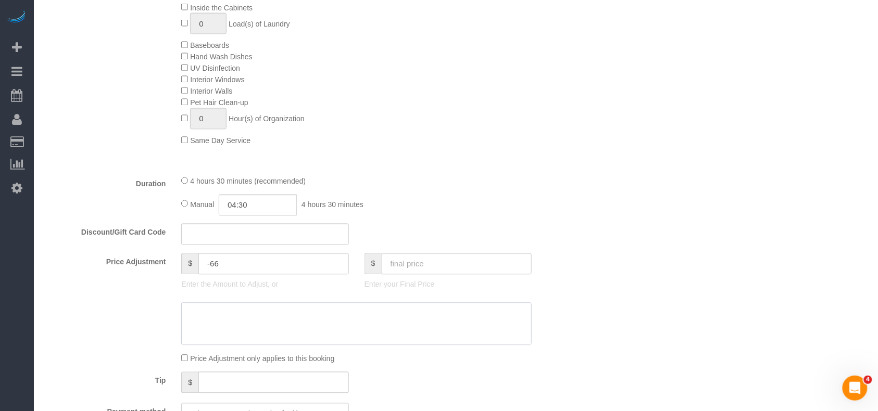
click at [250, 314] on textarea at bounding box center [356, 324] width 350 height 43
drag, startPoint x: 209, startPoint y: 318, endPoint x: 176, endPoint y: 314, distance: 33.5
click at [172, 314] on div at bounding box center [310, 324] width 549 height 43
type textarea "Applied the weekly discount as courtesy"
click at [651, 297] on div "Who Email [EMAIL_ADDRESS][DOMAIN_NAME] Name * [PERSON_NAME] A LEVEL CLEANER CFW…" at bounding box center [455, 335] width 823 height 1818
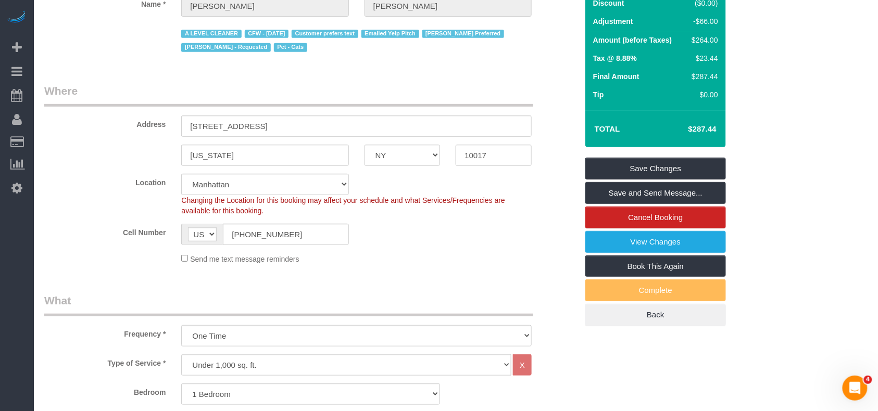
scroll to position [0, 0]
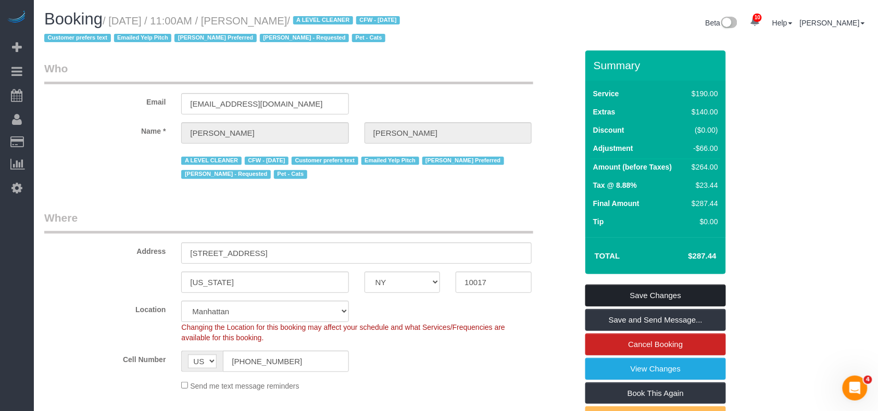
click at [602, 297] on link "Save Changes" at bounding box center [655, 296] width 141 height 22
